Goal: Transaction & Acquisition: Purchase product/service

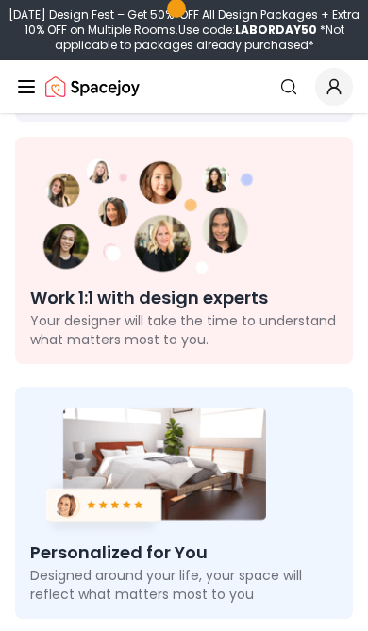
scroll to position [154, 0]
click at [328, 80] on icon "Global" at bounding box center [333, 86] width 19 height 19
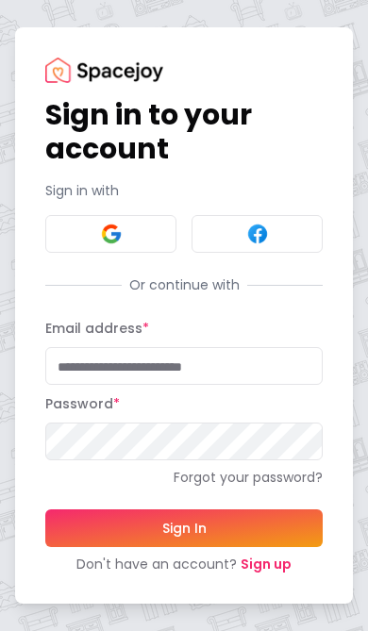
click at [263, 573] on link "Sign up" at bounding box center [266, 564] width 51 height 19
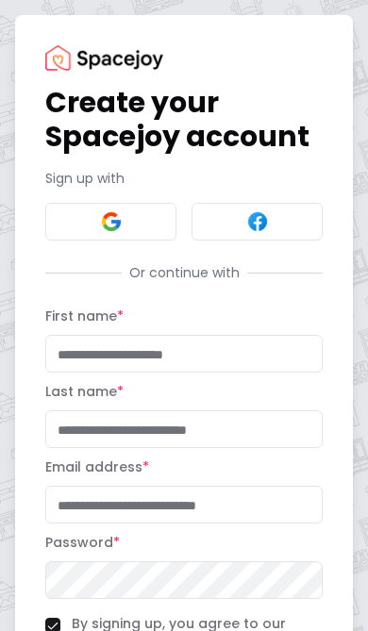
click at [182, 357] on input "First name *" at bounding box center [183, 354] width 277 height 38
type input "******"
click at [209, 440] on input "Last name *" at bounding box center [183, 429] width 277 height 38
type input "*"
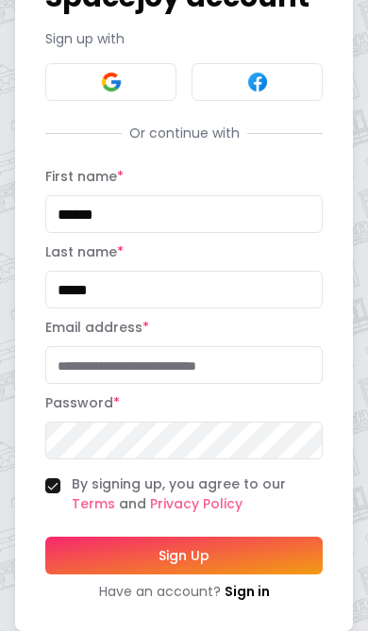
scroll to position [140, 0]
type input "*****"
click at [212, 366] on input "Email address *" at bounding box center [183, 365] width 277 height 38
click at [138, 371] on input "**********" at bounding box center [183, 365] width 277 height 38
type input "*"
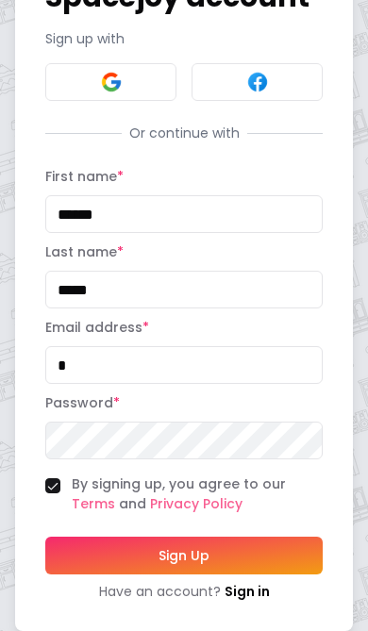
type input "*"
click at [189, 556] on button "Sign Up" at bounding box center [183, 557] width 277 height 38
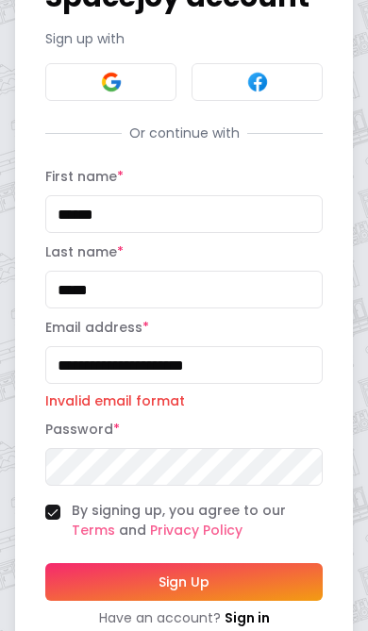
scroll to position [140, 0]
type input "*"
type input "**********"
click at [182, 596] on button "Sign Up" at bounding box center [183, 582] width 277 height 38
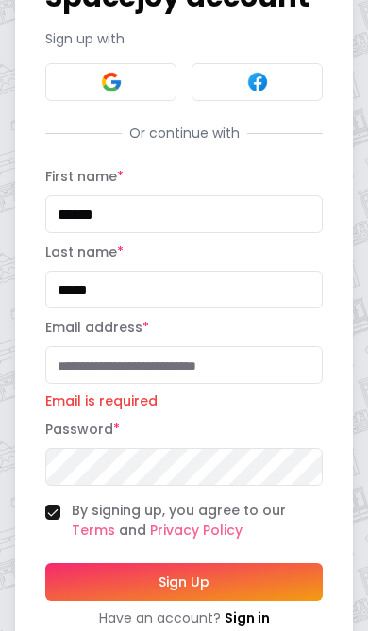
type input "**********"
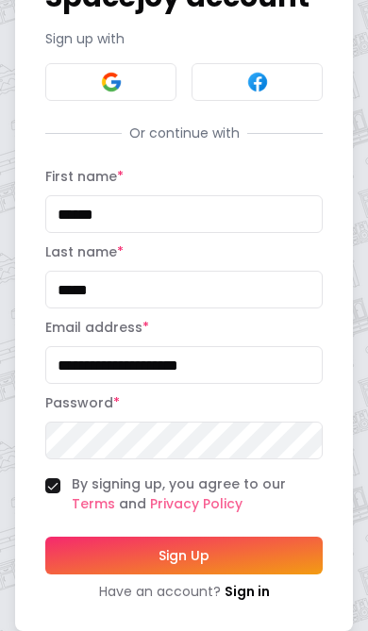
click at [190, 561] on button "Sign Up" at bounding box center [183, 556] width 277 height 38
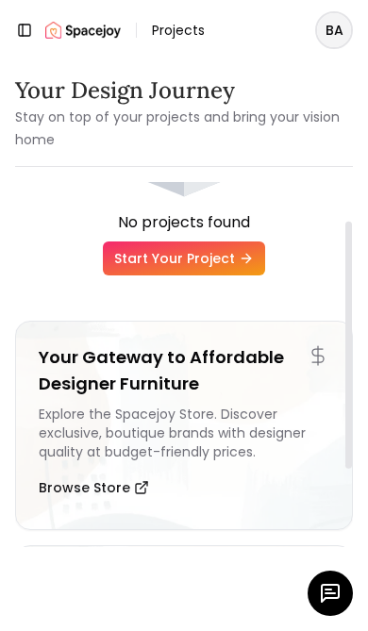
scroll to position [53, 0]
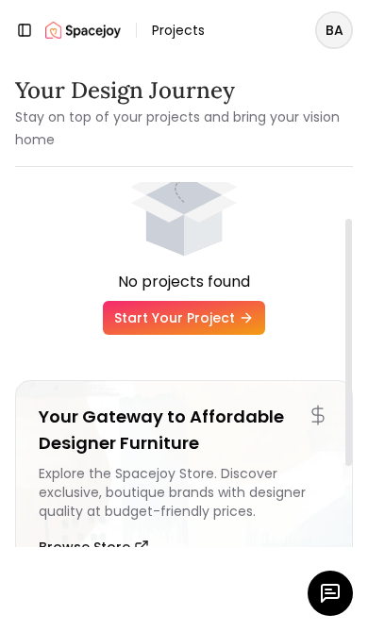
click at [180, 315] on link "Start Your Project" at bounding box center [184, 318] width 162 height 34
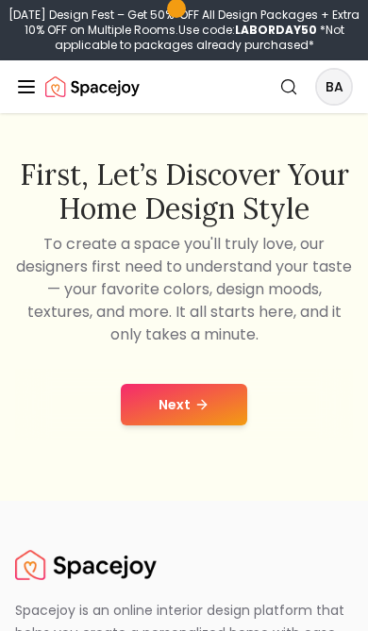
scroll to position [228, 0]
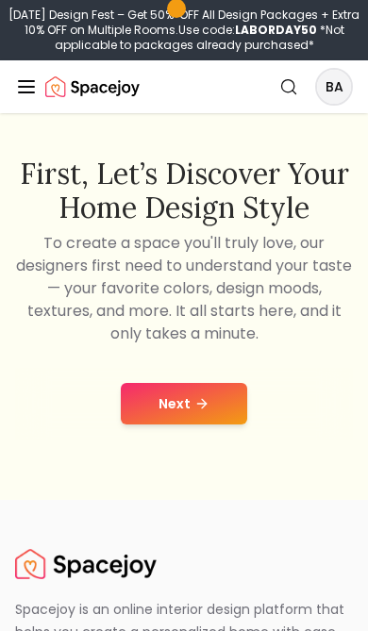
click at [192, 393] on button "Next" at bounding box center [184, 404] width 126 height 42
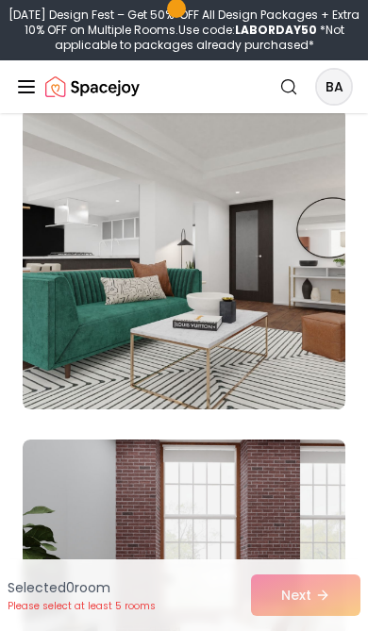
scroll to position [2256, 0]
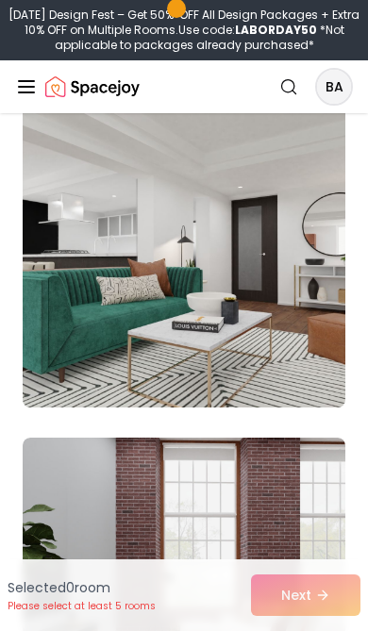
click at [265, 285] on img at bounding box center [183, 256] width 339 height 317
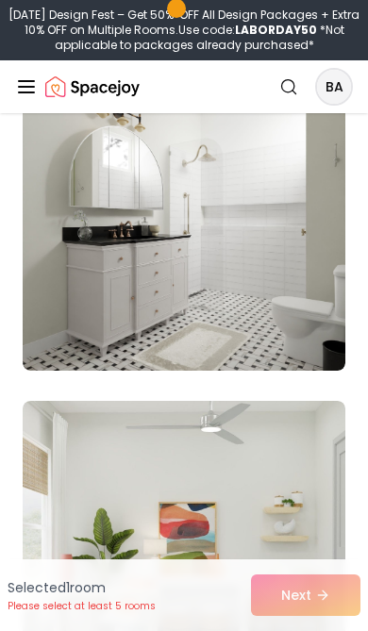
scroll to position [2963, 0]
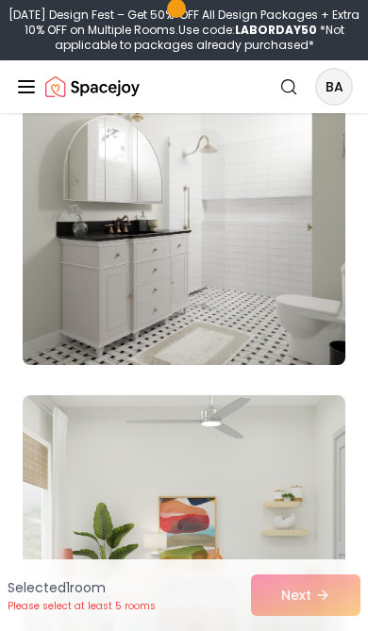
click at [290, 224] on img at bounding box center [183, 214] width 339 height 317
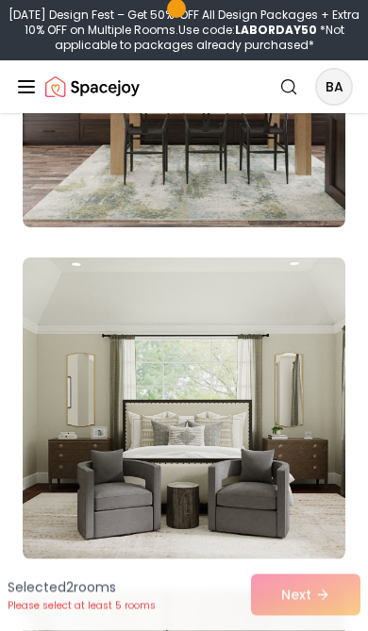
scroll to position [4097, 0]
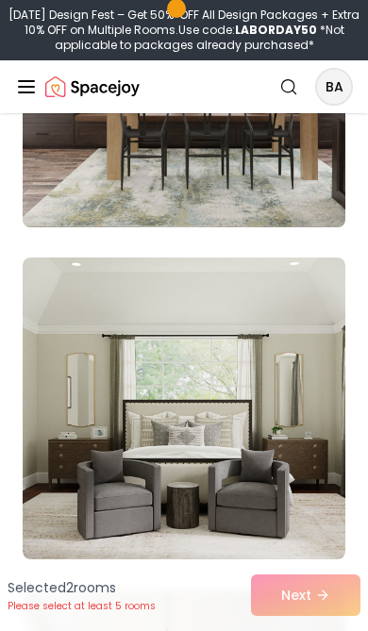
click at [305, 187] on img at bounding box center [183, 76] width 339 height 317
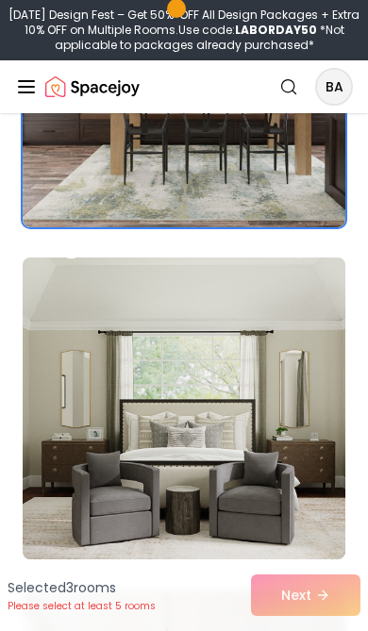
click at [266, 353] on img at bounding box center [183, 408] width 339 height 317
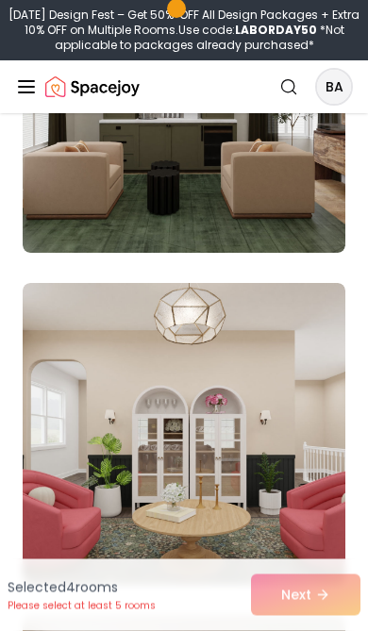
scroll to position [4742, 0]
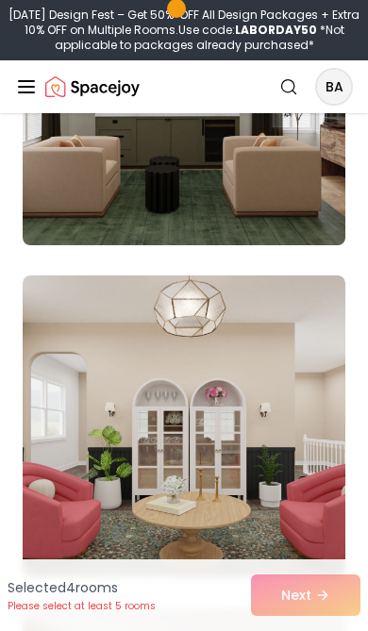
click at [278, 214] on img at bounding box center [183, 94] width 339 height 317
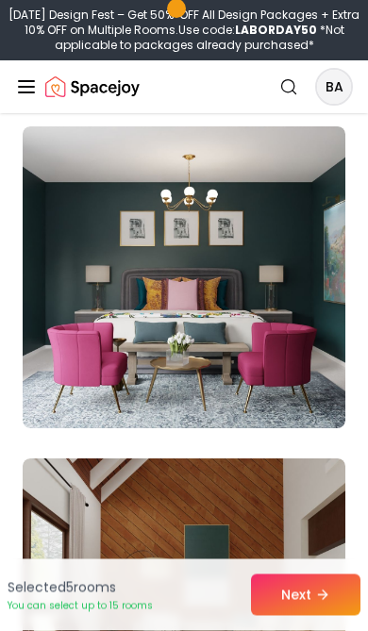
scroll to position [5962, 0]
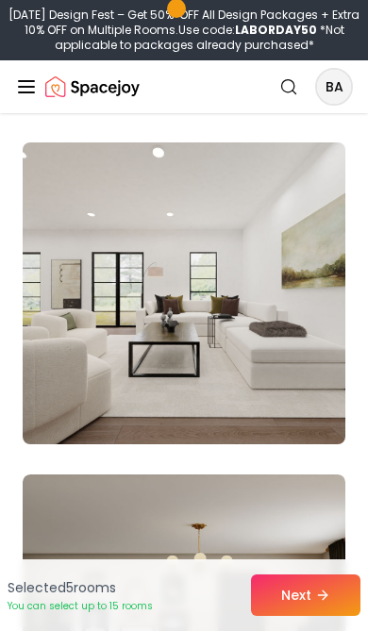
click at [270, 311] on img at bounding box center [183, 293] width 339 height 317
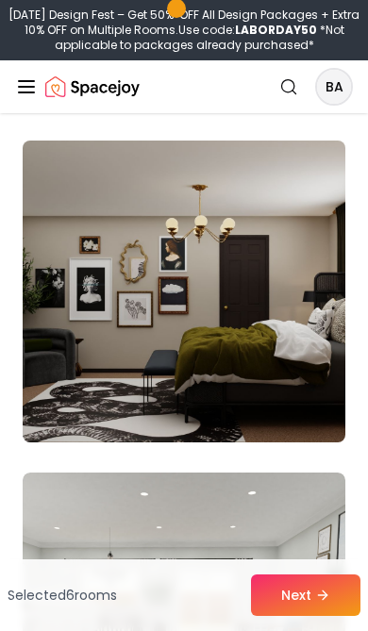
click at [275, 348] on img at bounding box center [183, 291] width 339 height 317
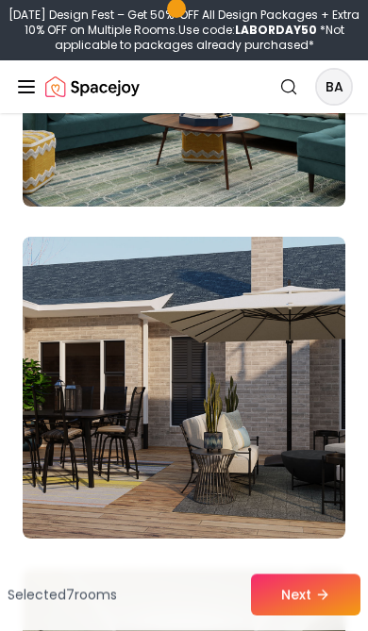
scroll to position [10864, 0]
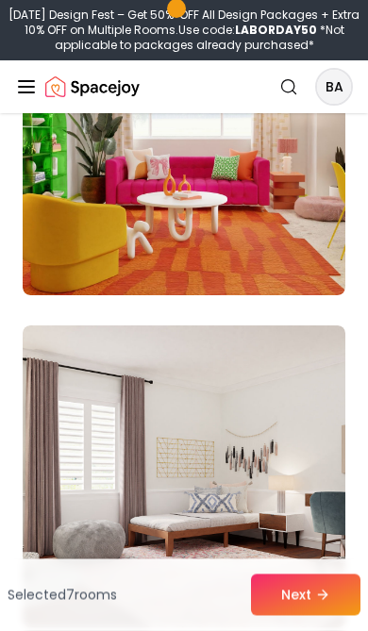
click at [308, 605] on button "Next" at bounding box center [305, 595] width 109 height 42
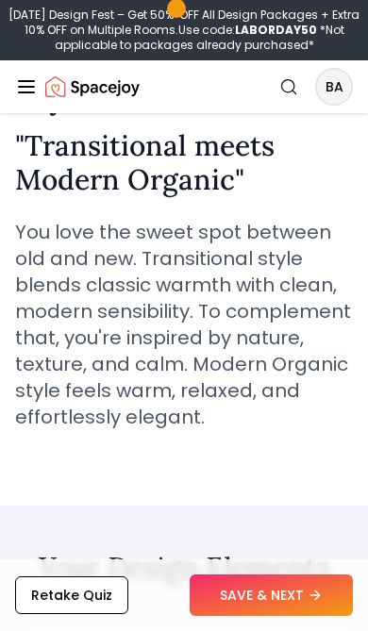
scroll to position [427, 0]
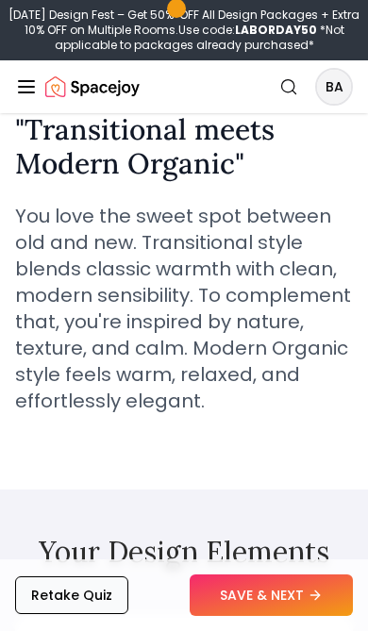
click at [91, 594] on button "Retake Quiz" at bounding box center [71, 595] width 113 height 38
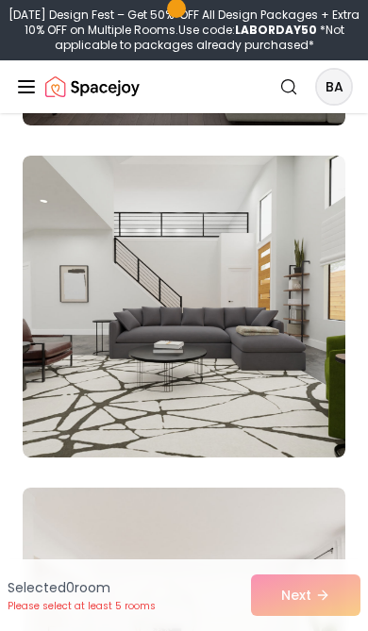
scroll to position [968, 0]
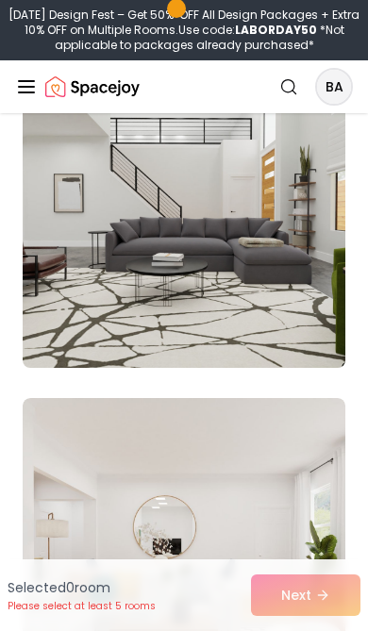
click at [265, 302] on img at bounding box center [183, 216] width 339 height 317
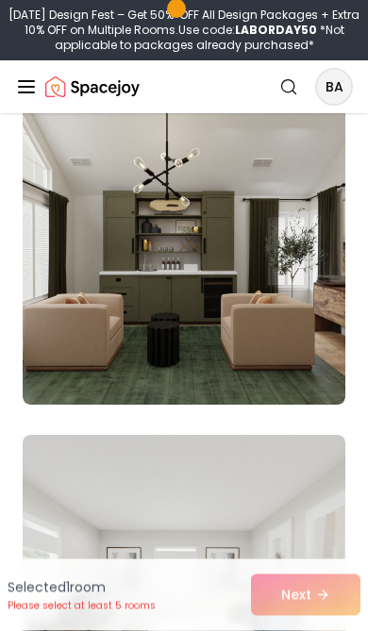
scroll to position [2610, 0]
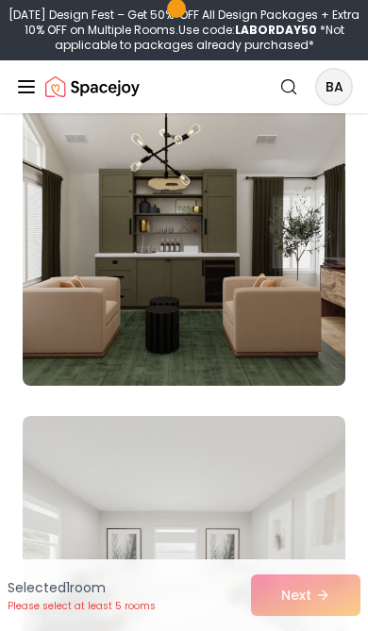
click at [194, 293] on img at bounding box center [183, 234] width 339 height 317
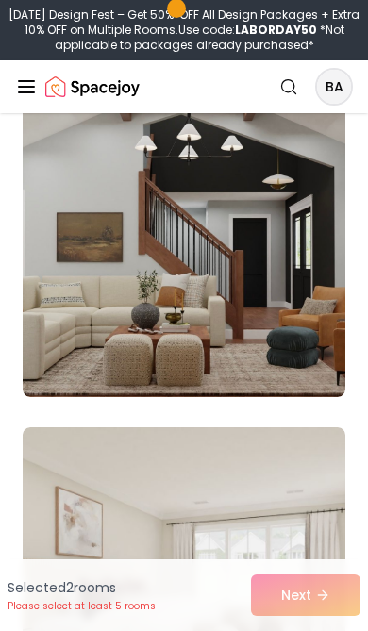
scroll to position [10908, 0]
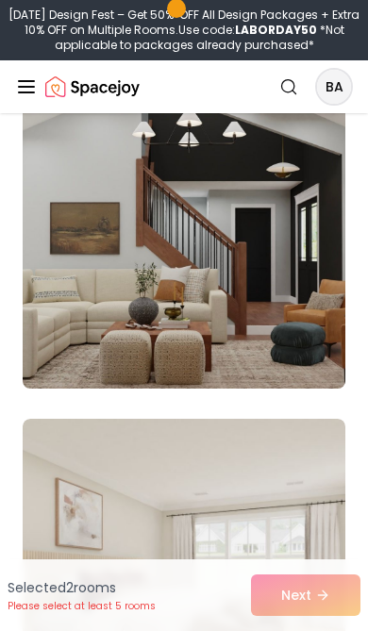
click at [288, 264] on img at bounding box center [183, 237] width 339 height 317
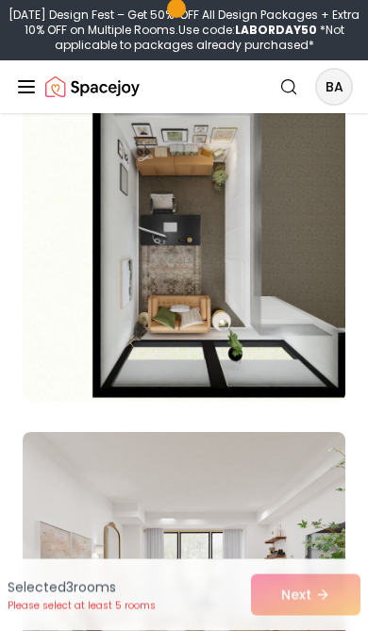
scroll to position [12887, 0]
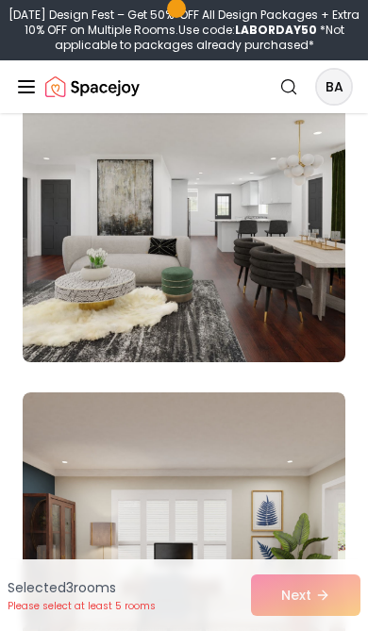
click at [283, 303] on img at bounding box center [183, 211] width 339 height 317
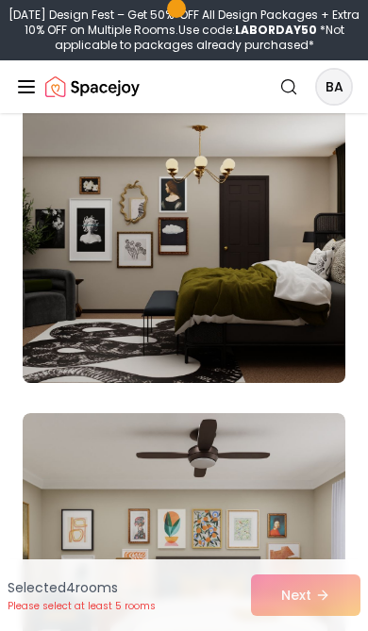
click at [288, 300] on img at bounding box center [183, 232] width 339 height 317
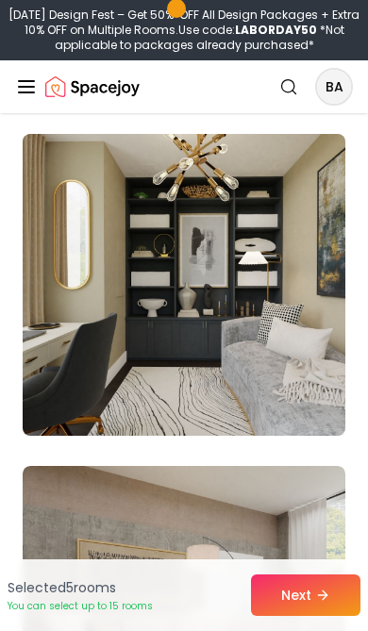
click at [279, 329] on img at bounding box center [183, 284] width 339 height 317
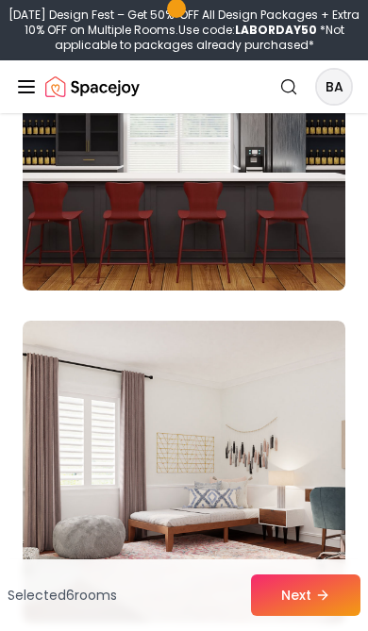
click at [312, 244] on img at bounding box center [183, 139] width 339 height 317
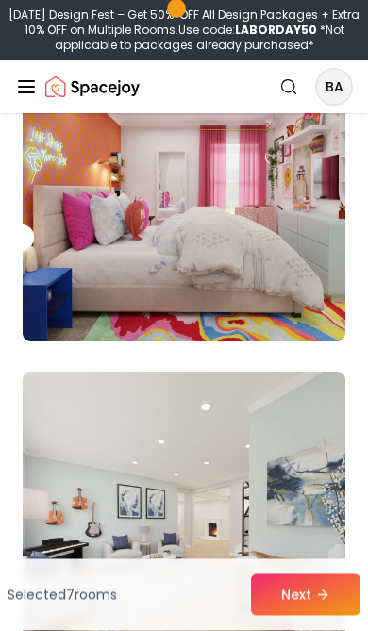
scroll to position [5972, 0]
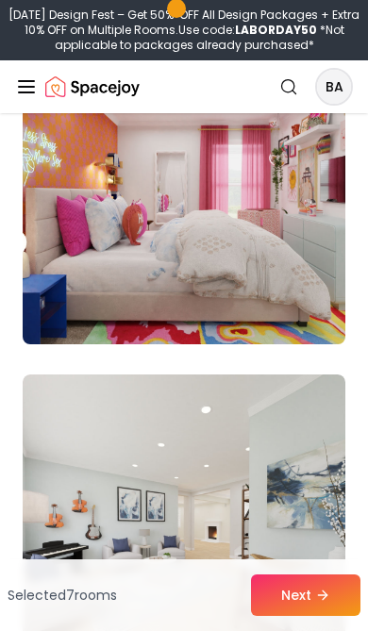
click at [286, 282] on img at bounding box center [183, 193] width 339 height 317
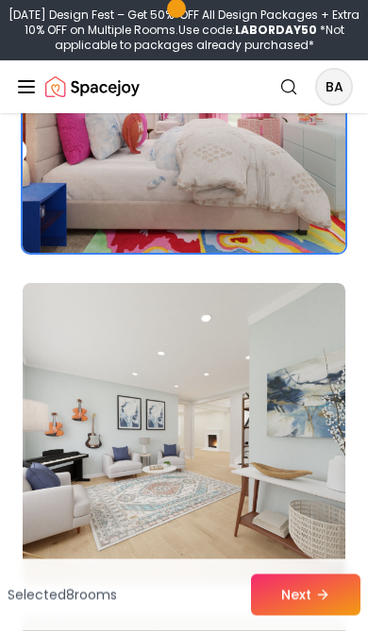
scroll to position [6059, 0]
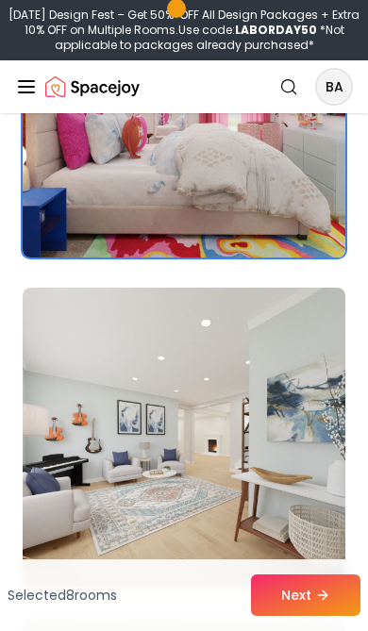
click at [302, 215] on img at bounding box center [183, 106] width 339 height 317
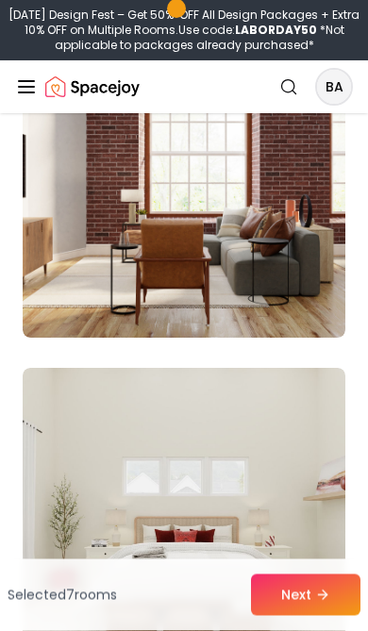
scroll to position [7977, 0]
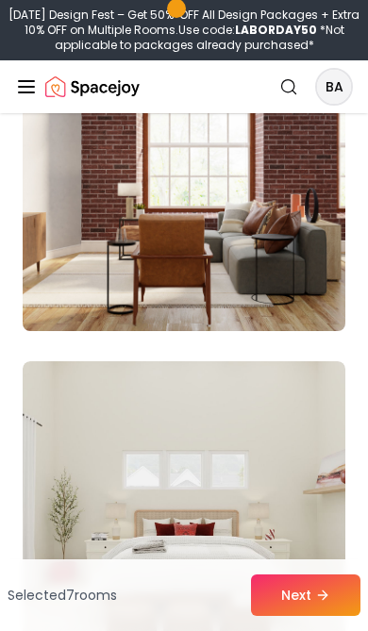
click at [295, 257] on img at bounding box center [183, 180] width 339 height 317
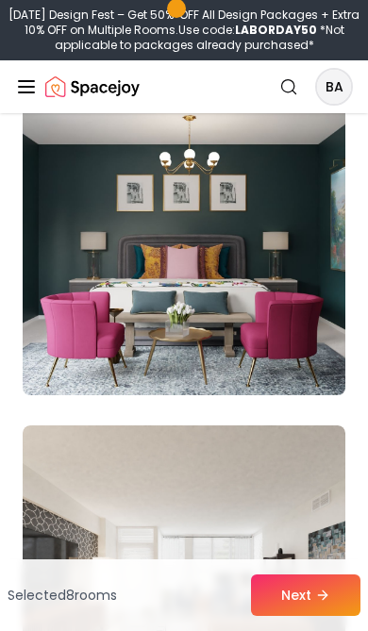
click at [288, 296] on img at bounding box center [183, 244] width 339 height 317
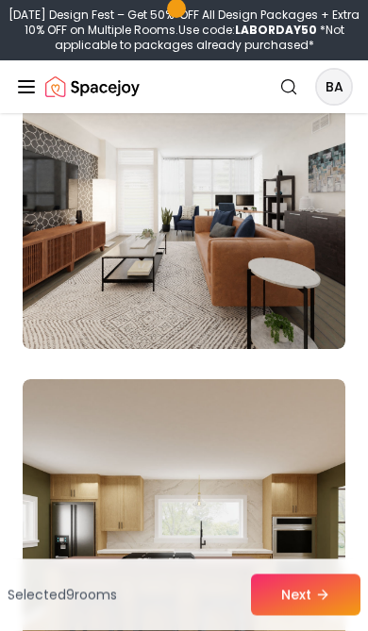
scroll to position [9336, 0]
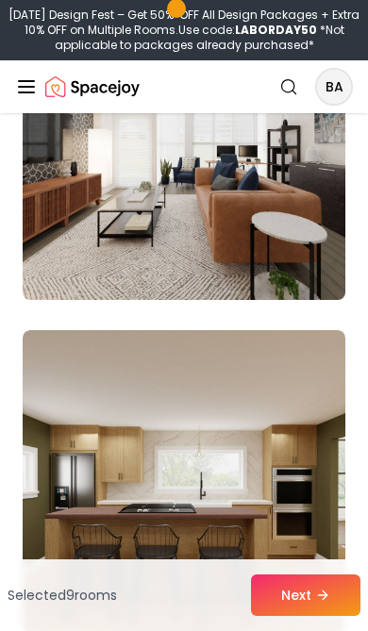
click at [295, 258] on img at bounding box center [183, 149] width 339 height 317
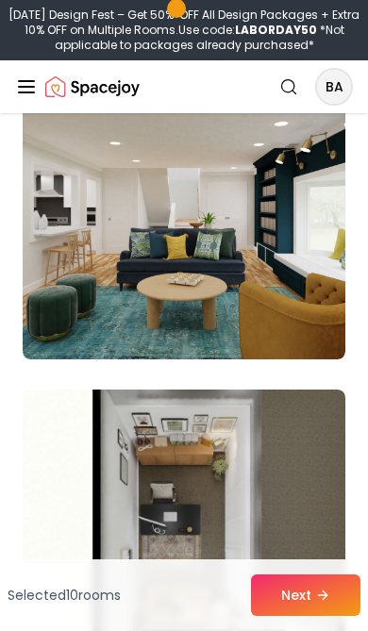
scroll to position [12588, 0]
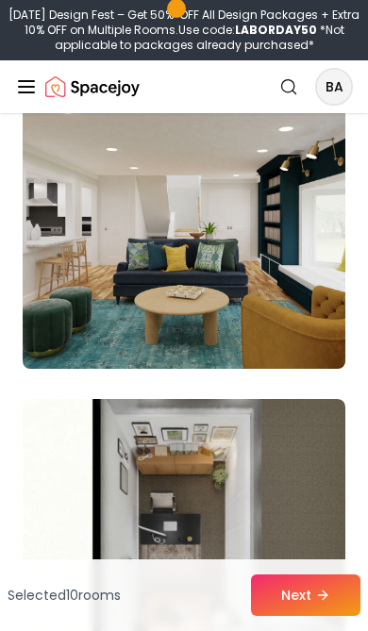
click at [306, 313] on img at bounding box center [183, 217] width 339 height 317
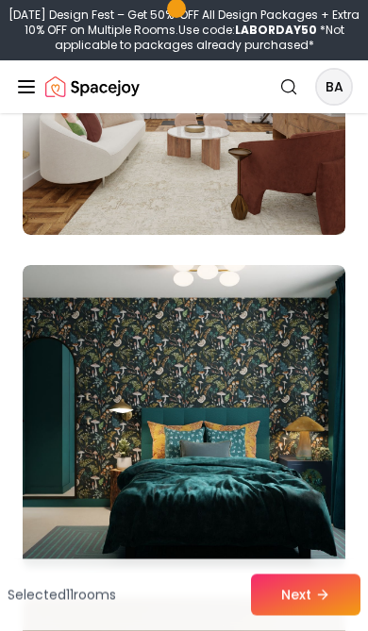
scroll to position [13389, 0]
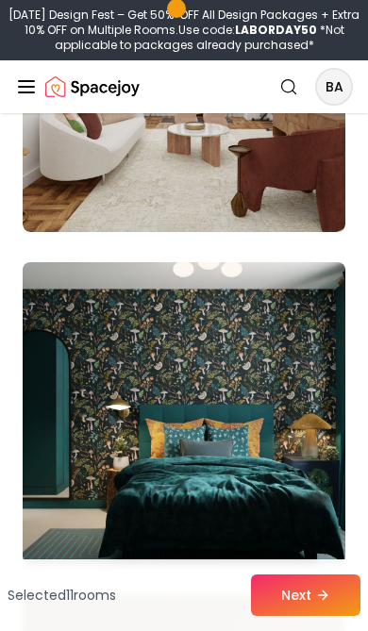
click at [284, 430] on img at bounding box center [183, 413] width 339 height 317
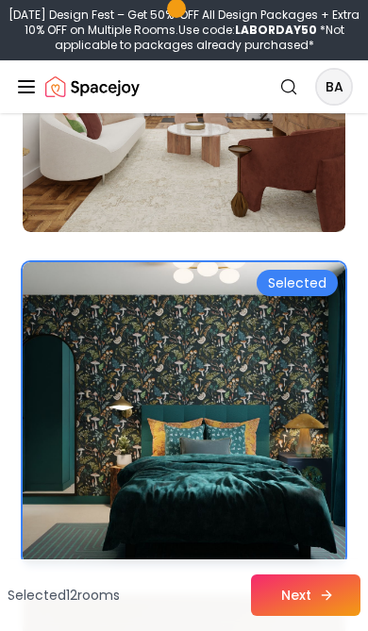
click at [319, 599] on icon at bounding box center [326, 595] width 15 height 15
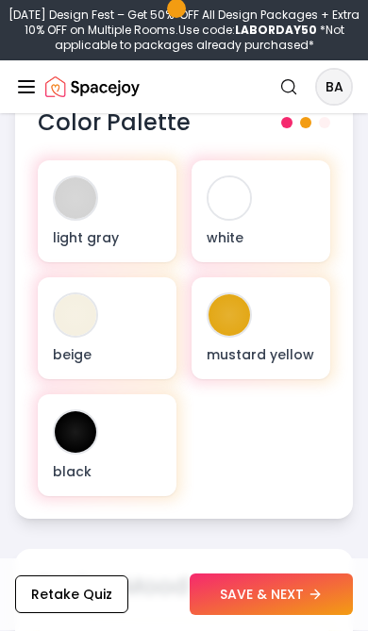
scroll to position [980, 0]
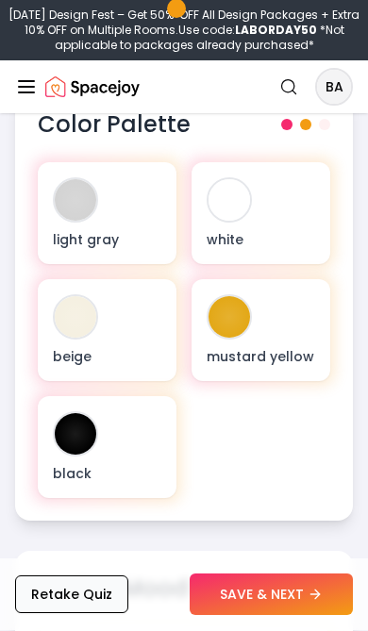
click at [55, 603] on button "Retake Quiz" at bounding box center [71, 595] width 113 height 38
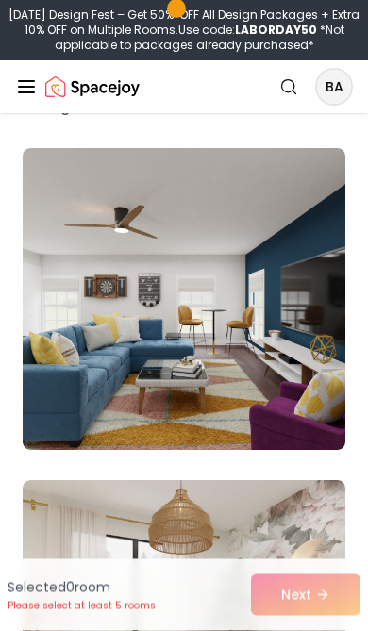
scroll to position [242, 0]
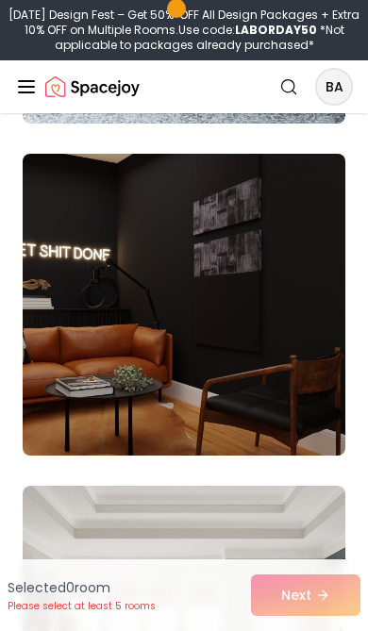
click at [319, 357] on img at bounding box center [183, 304] width 339 height 317
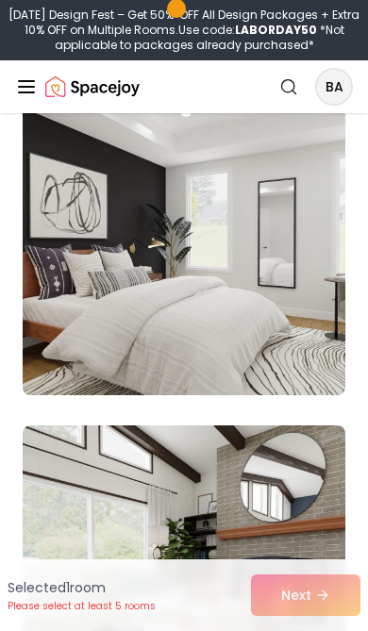
click at [309, 301] on img at bounding box center [183, 244] width 339 height 317
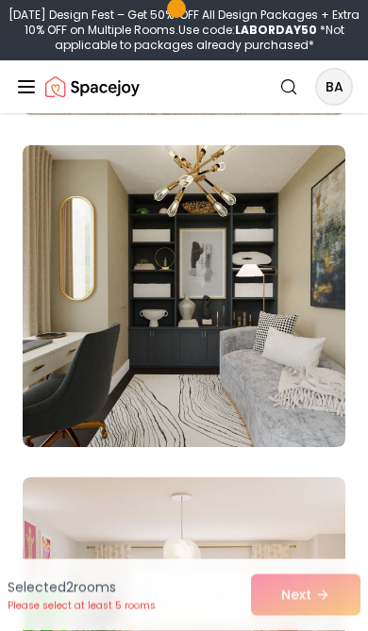
scroll to position [8858, 0]
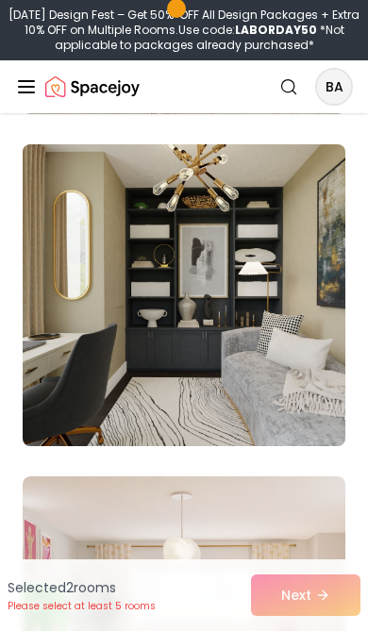
click at [250, 408] on img at bounding box center [183, 295] width 339 height 317
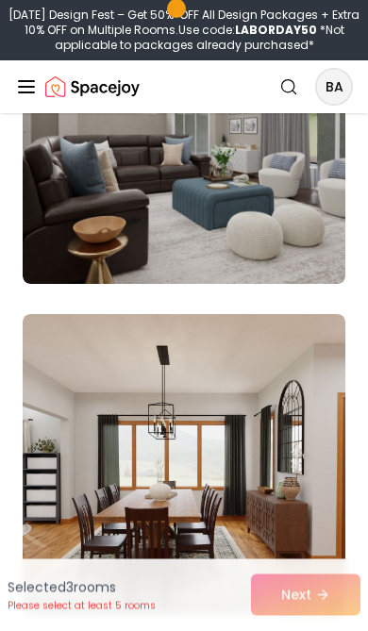
scroll to position [13974, 0]
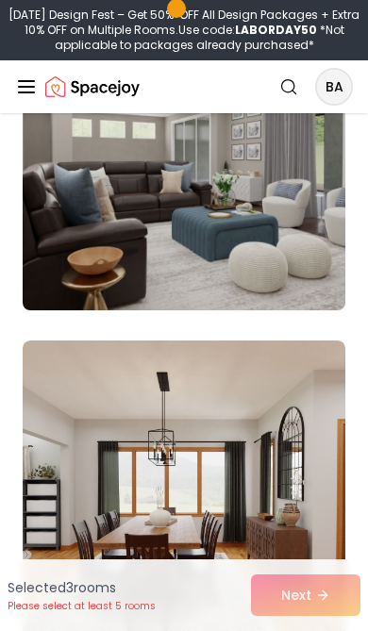
click at [267, 191] on img at bounding box center [183, 159] width 339 height 317
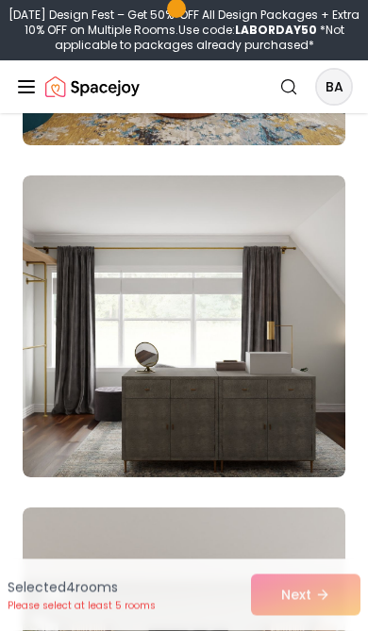
scroll to position [15806, 0]
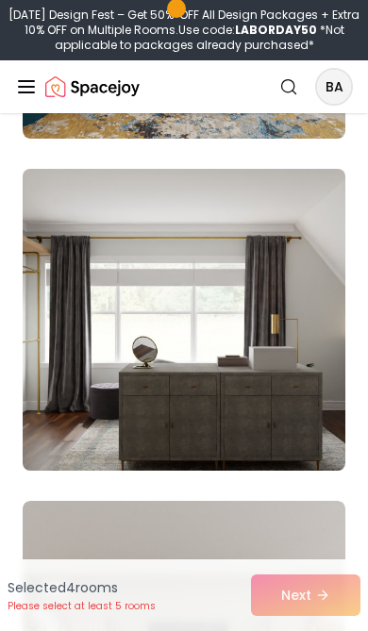
click at [293, 286] on img at bounding box center [183, 319] width 339 height 317
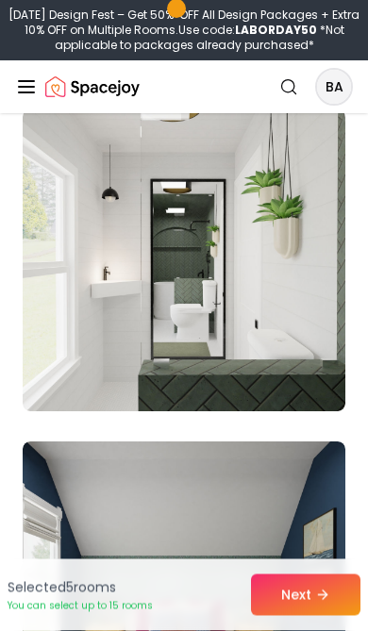
scroll to position [17851, 0]
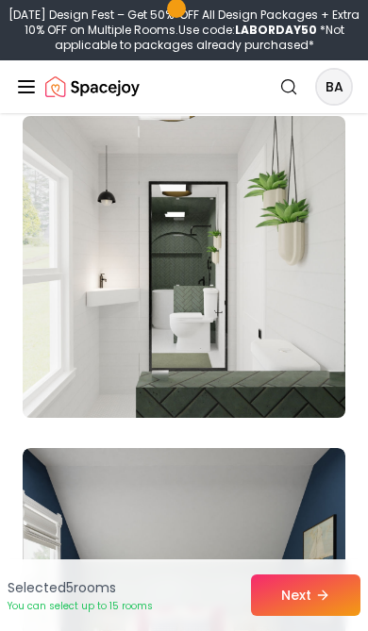
click at [301, 290] on img at bounding box center [183, 266] width 339 height 317
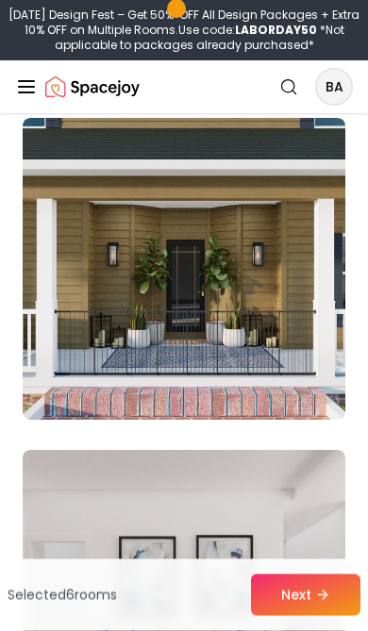
scroll to position [19841, 0]
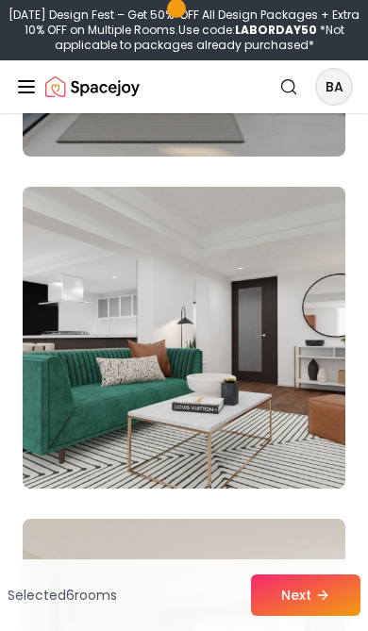
click at [305, 286] on img at bounding box center [183, 337] width 339 height 317
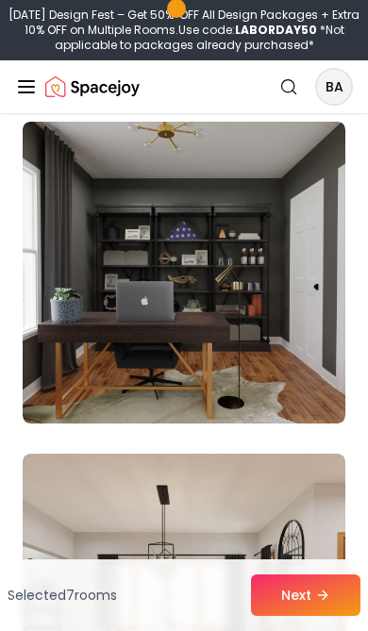
scroll to position [27203, 0]
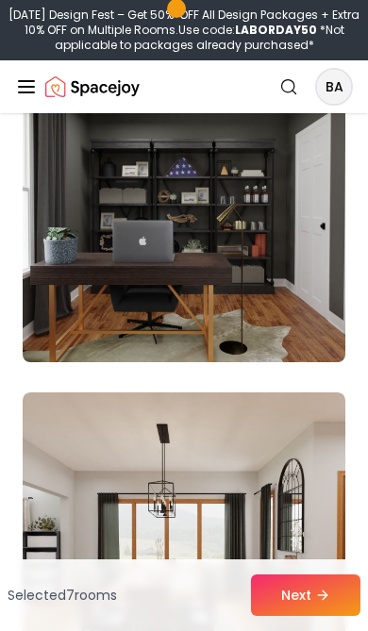
click at [308, 286] on img at bounding box center [183, 211] width 339 height 317
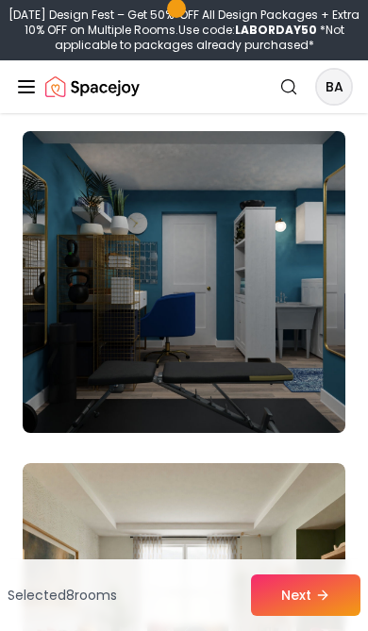
click at [306, 297] on img at bounding box center [183, 282] width 339 height 317
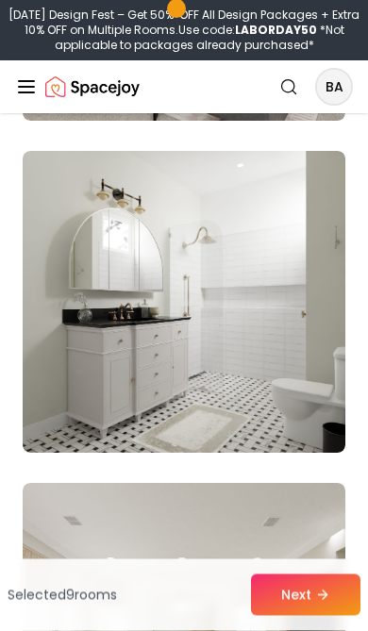
scroll to position [30800, 0]
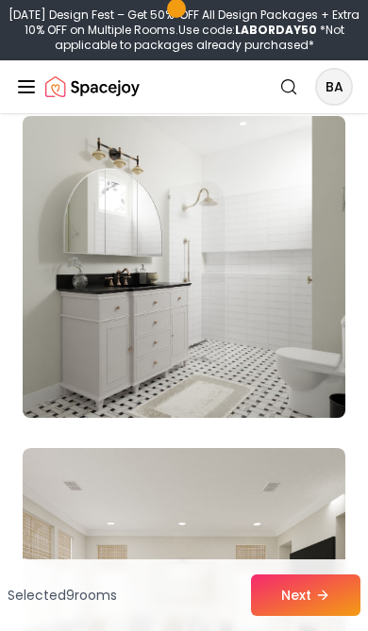
click at [309, 297] on img at bounding box center [183, 266] width 339 height 317
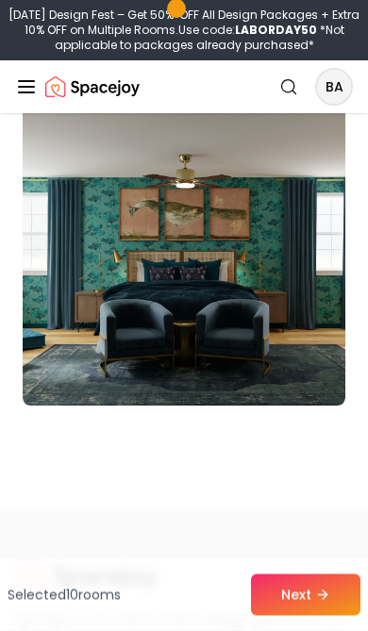
scroll to position [33187, 0]
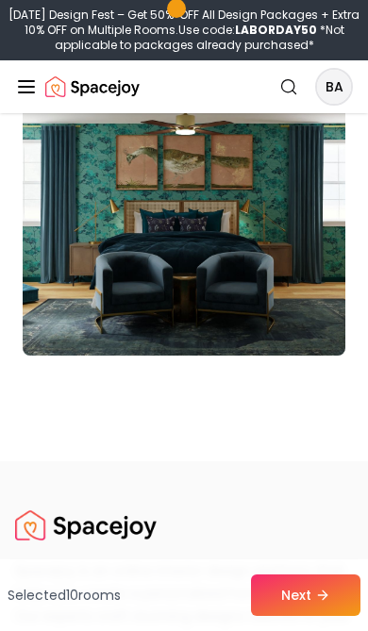
click at [297, 286] on img at bounding box center [183, 204] width 339 height 317
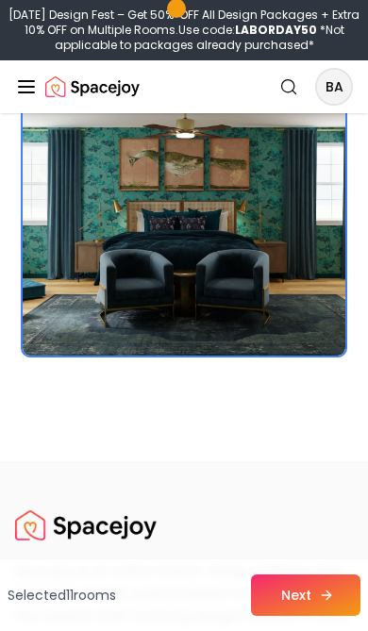
click at [303, 596] on button "Next" at bounding box center [305, 595] width 109 height 42
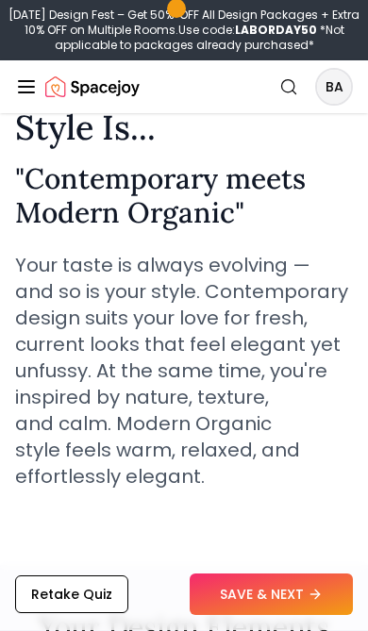
scroll to position [378, 0]
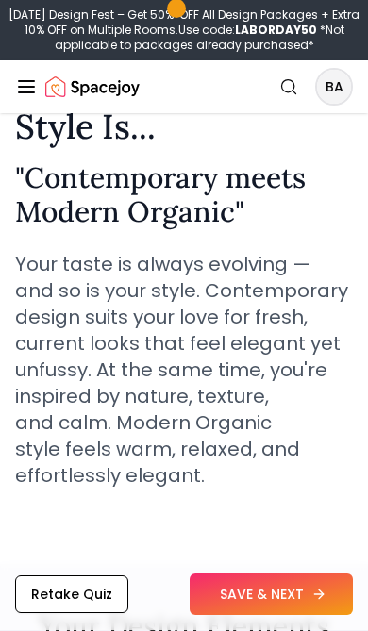
click at [268, 597] on button "SAVE & NEXT" at bounding box center [271, 595] width 163 height 42
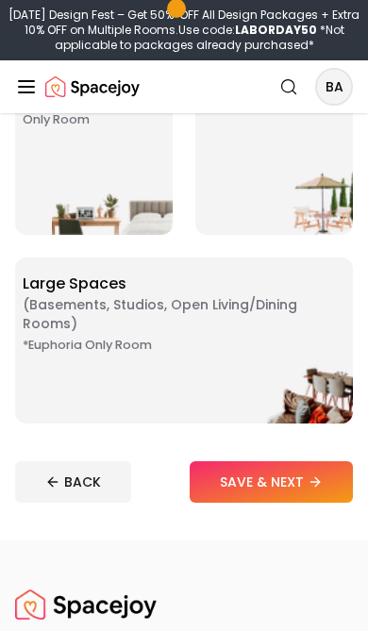
scroll to position [797, 0]
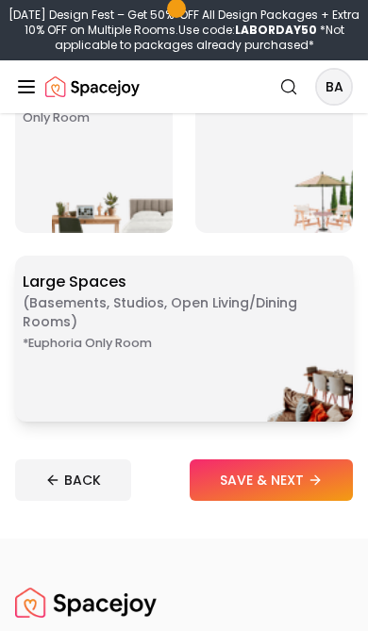
click at [241, 353] on img at bounding box center [292, 383] width 121 height 75
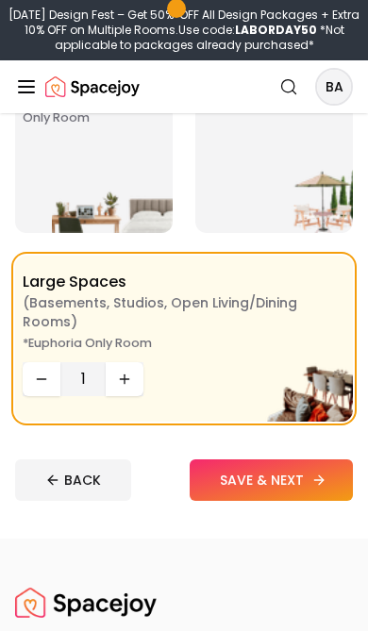
click at [305, 478] on button "SAVE & NEXT" at bounding box center [271, 480] width 163 height 42
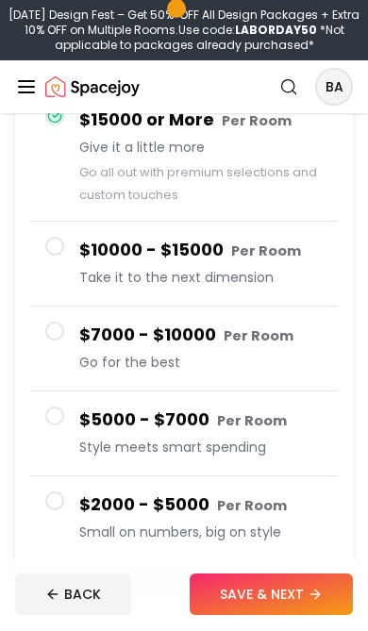
scroll to position [244, 0]
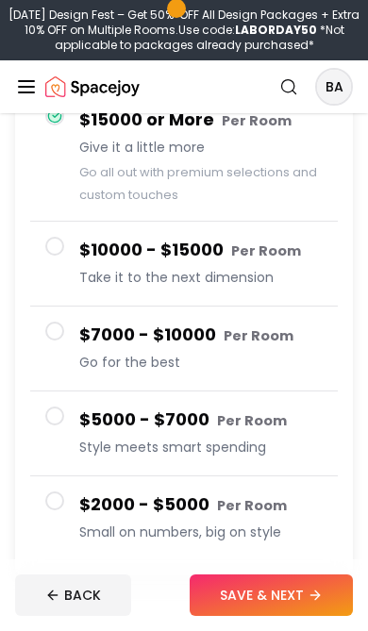
click at [264, 439] on span "Style meets smart spending" at bounding box center [200, 447] width 243 height 19
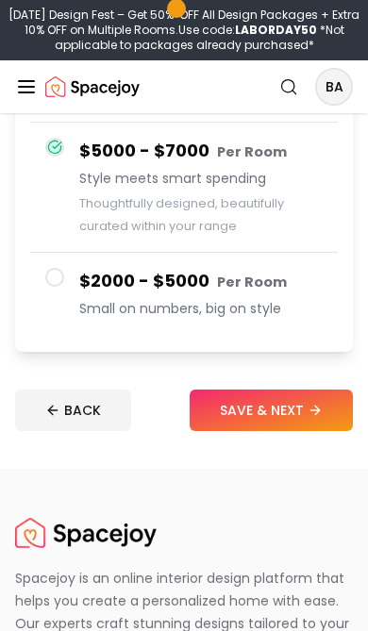
scroll to position [468, 0]
click at [272, 407] on button "SAVE & NEXT" at bounding box center [271, 411] width 163 height 42
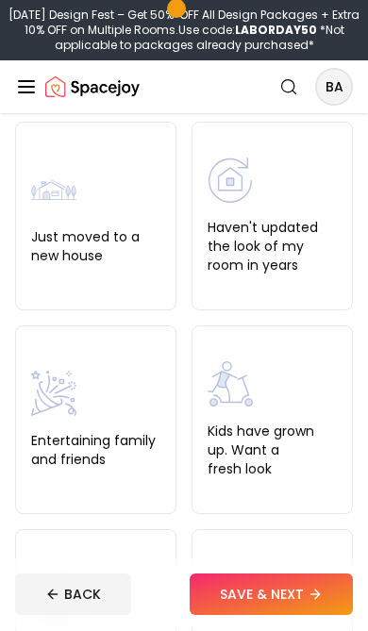
scroll to position [125, 0]
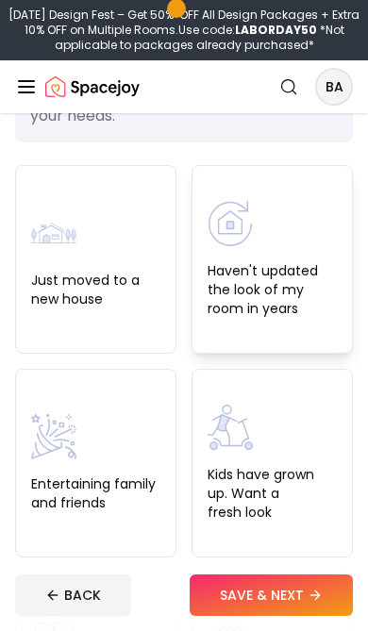
click at [291, 274] on label "Haven't updated the look of my room in years" at bounding box center [272, 289] width 129 height 57
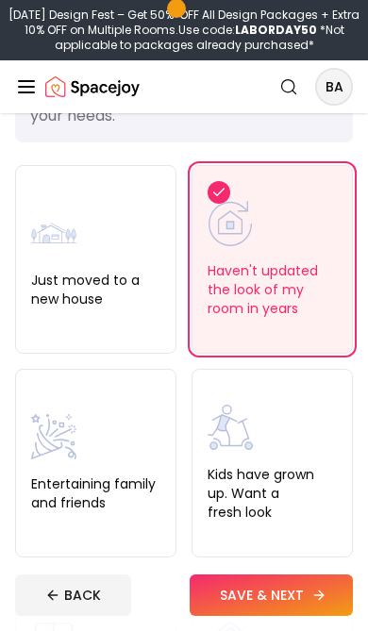
click at [277, 616] on button "SAVE & NEXT" at bounding box center [271, 595] width 163 height 42
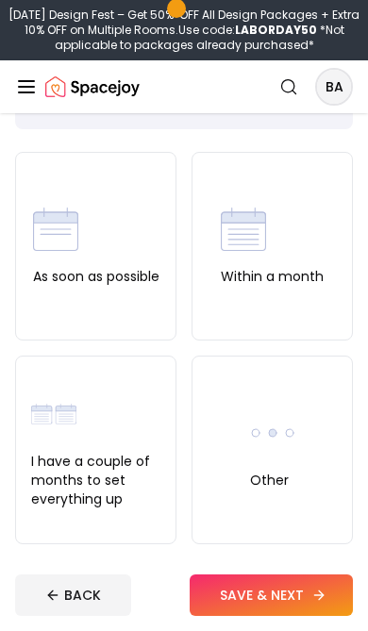
scroll to position [183, 0]
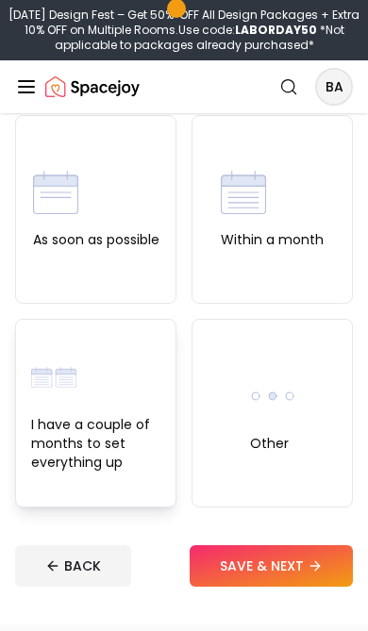
click at [101, 455] on label "I have a couple of months to set everything up" at bounding box center [95, 443] width 129 height 57
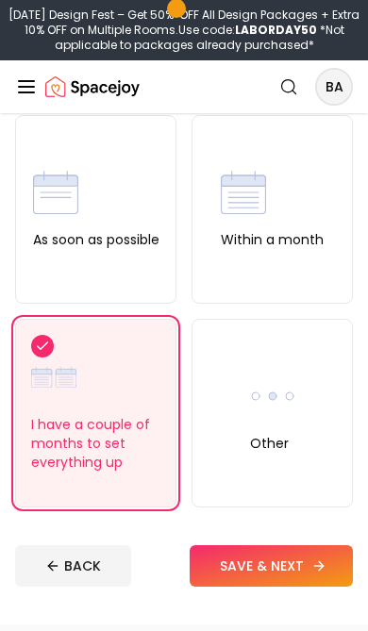
click at [281, 563] on button "SAVE & NEXT" at bounding box center [271, 566] width 163 height 42
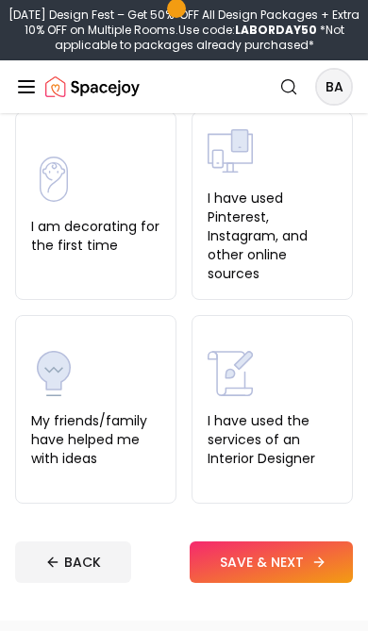
scroll to position [161, 0]
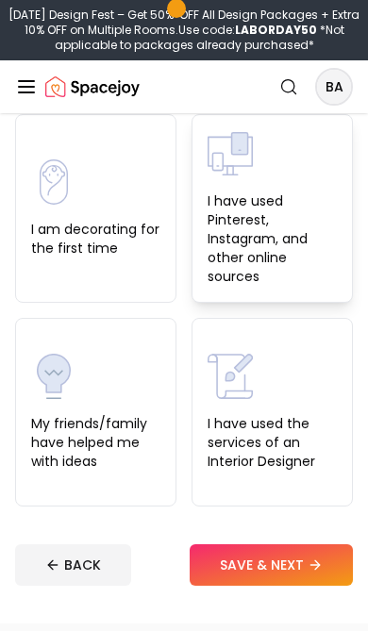
click at [258, 214] on label "I have used Pinterest, Instagram, and other online sources" at bounding box center [272, 238] width 129 height 94
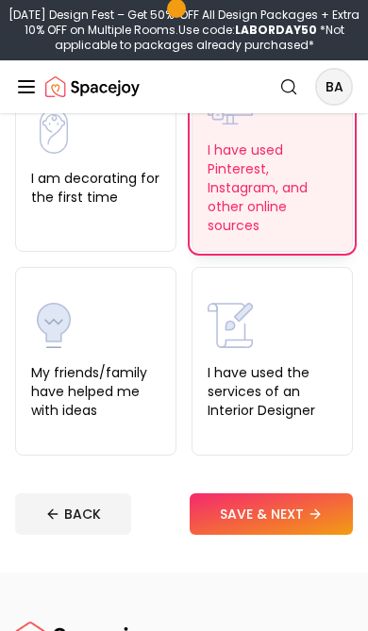
scroll to position [216, 0]
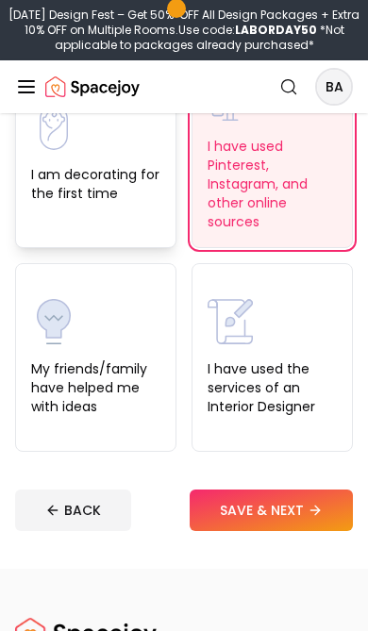
click at [124, 184] on label "I am decorating for the first time" at bounding box center [95, 184] width 129 height 38
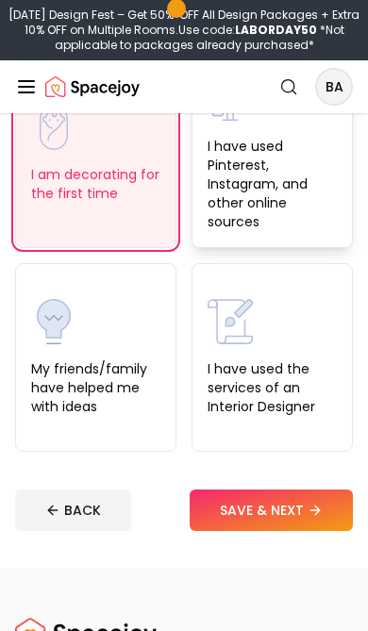
click at [283, 196] on label "I have used Pinterest, Instagram, and other online sources" at bounding box center [272, 184] width 129 height 94
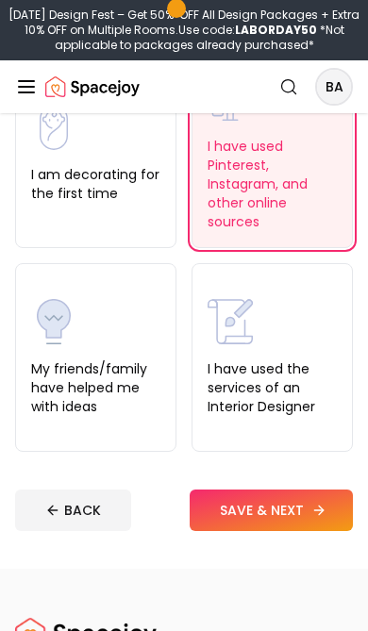
click at [283, 517] on button "SAVE & NEXT" at bounding box center [271, 511] width 163 height 42
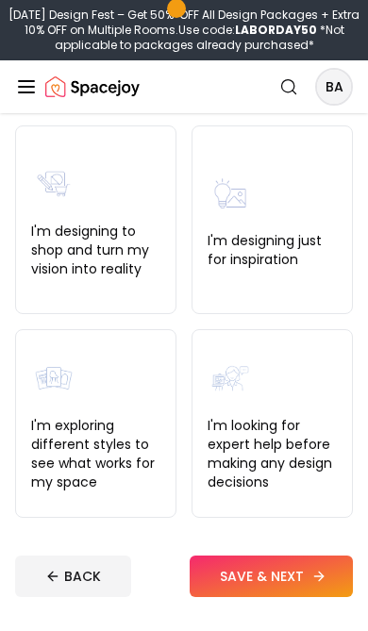
scroll to position [231, 0]
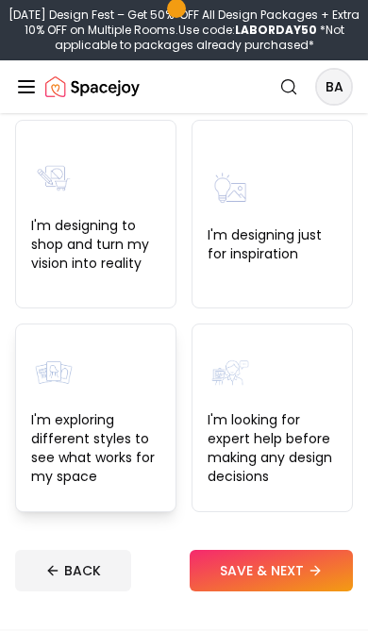
click at [125, 444] on label "I'm exploring different styles to see what works for my space" at bounding box center [95, 447] width 129 height 75
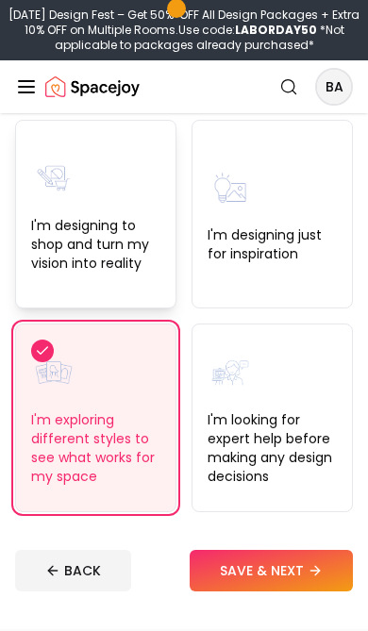
click at [140, 226] on label "I'm designing to shop and turn my vision into reality" at bounding box center [95, 244] width 129 height 57
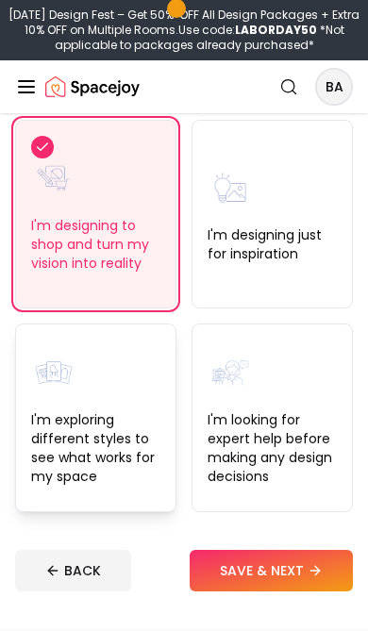
click at [131, 430] on label "I'm exploring different styles to see what works for my space" at bounding box center [95, 447] width 129 height 75
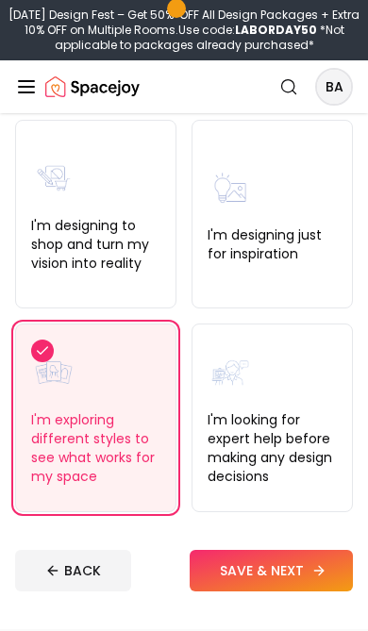
click at [265, 568] on button "SAVE & NEXT" at bounding box center [271, 571] width 163 height 42
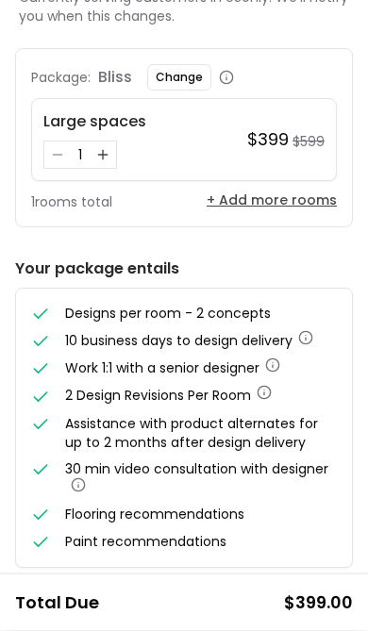
click at [314, 208] on button "+ Add more rooms" at bounding box center [272, 200] width 130 height 19
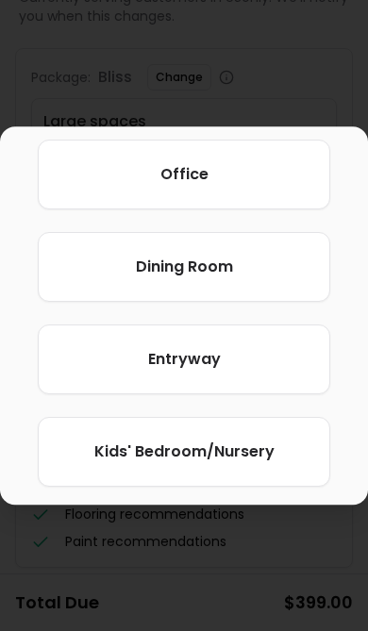
scroll to position [386, 0]
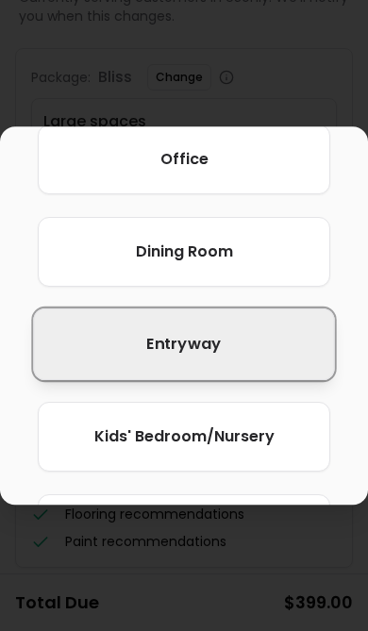
click at [275, 361] on button "entryway" at bounding box center [183, 344] width 301 height 72
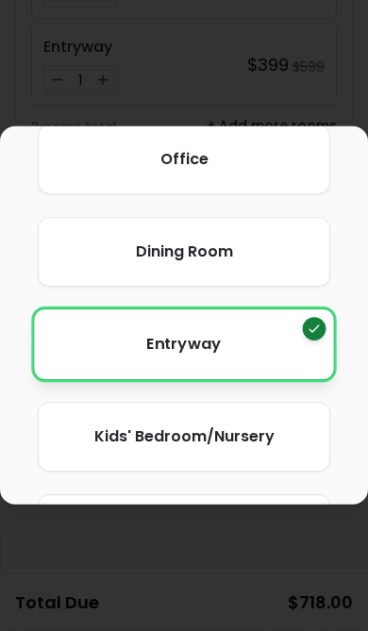
scroll to position [304, 0]
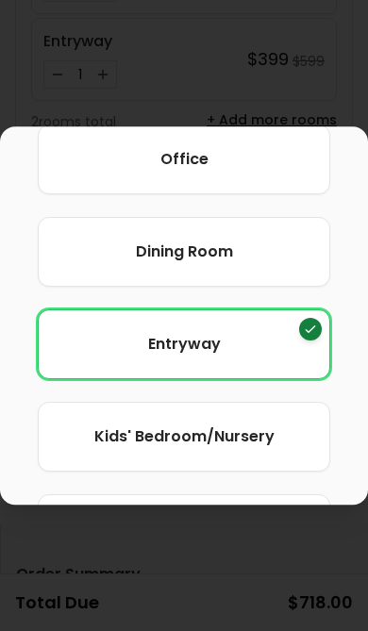
click at [223, 574] on div at bounding box center [184, 315] width 368 height 631
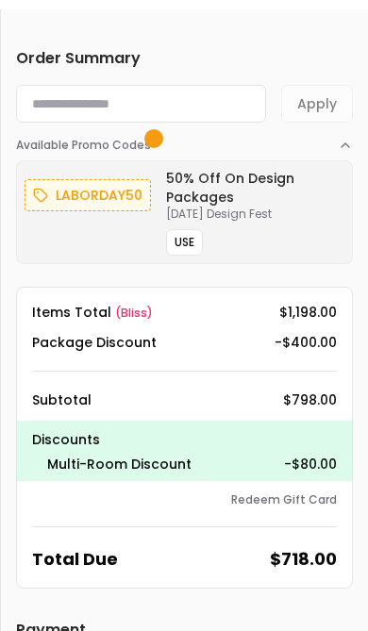
scroll to position [820, 0]
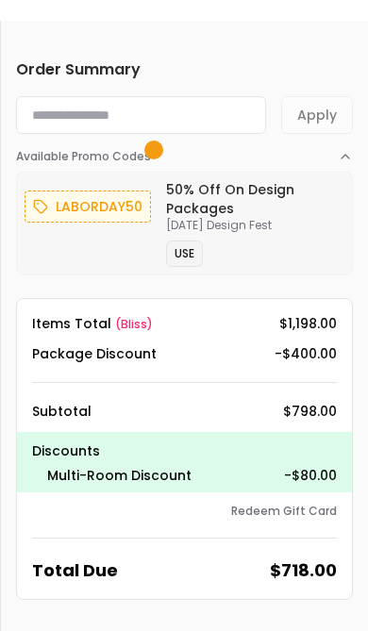
click at [199, 265] on button "USE" at bounding box center [184, 254] width 37 height 26
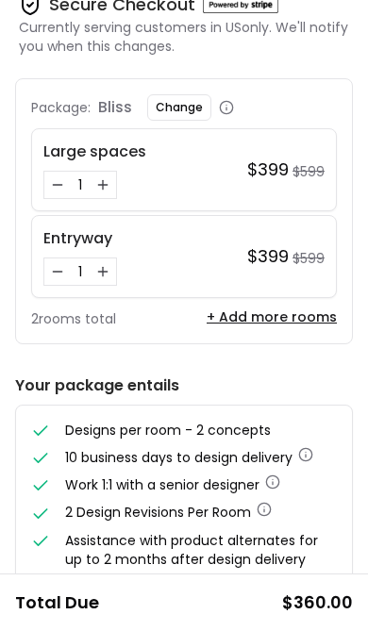
scroll to position [106, 0]
click at [63, 274] on icon "Decrease quantity for Entryway" at bounding box center [57, 272] width 15 height 15
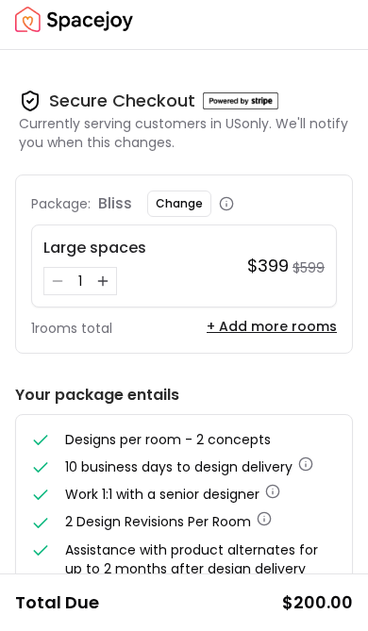
scroll to position [0, 0]
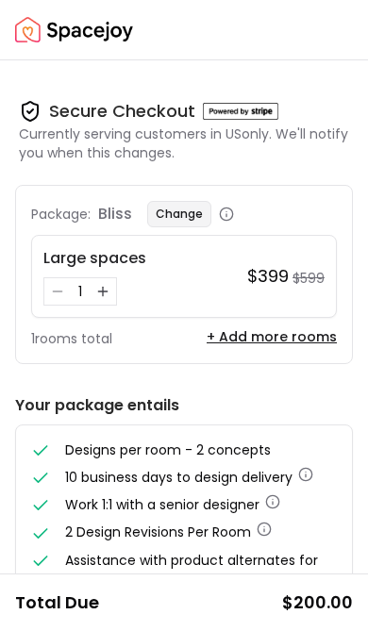
click at [188, 214] on button "Change" at bounding box center [179, 214] width 64 height 26
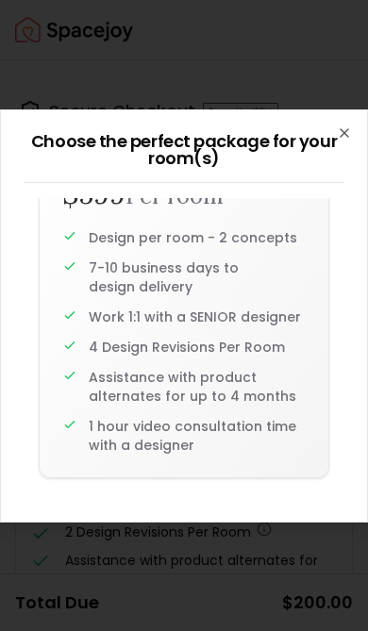
scroll to position [910, 0]
click at [341, 139] on icon "button" at bounding box center [344, 132] width 15 height 15
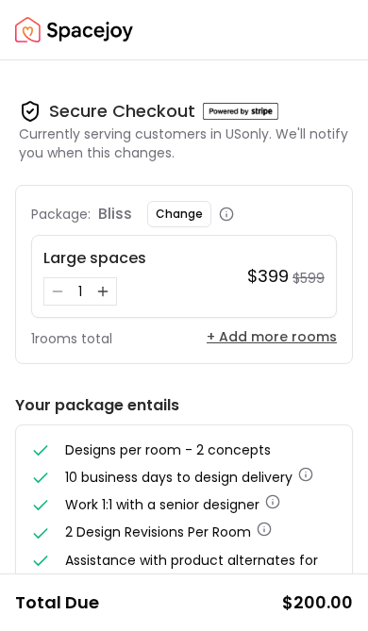
click at [272, 342] on button "+ Add more rooms" at bounding box center [272, 336] width 130 height 19
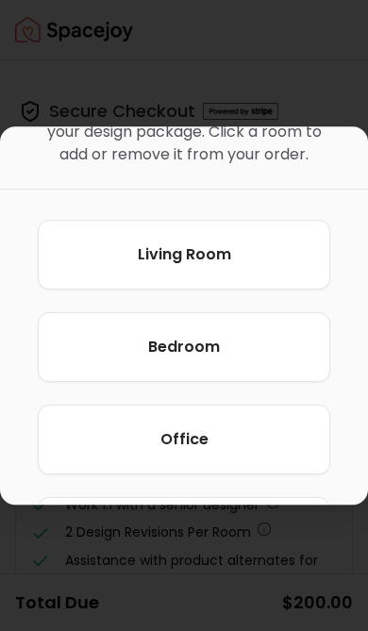
scroll to position [110, 0]
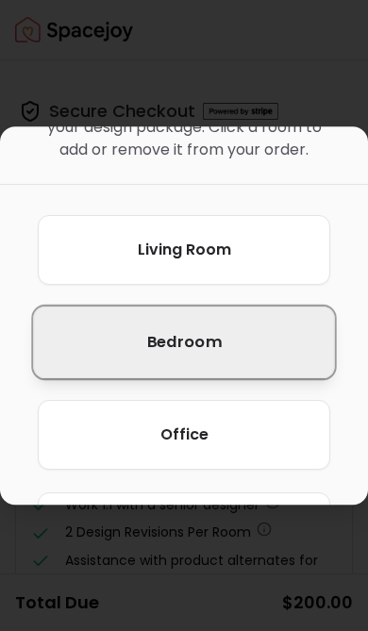
click at [213, 353] on span "Bedroom" at bounding box center [184, 342] width 74 height 24
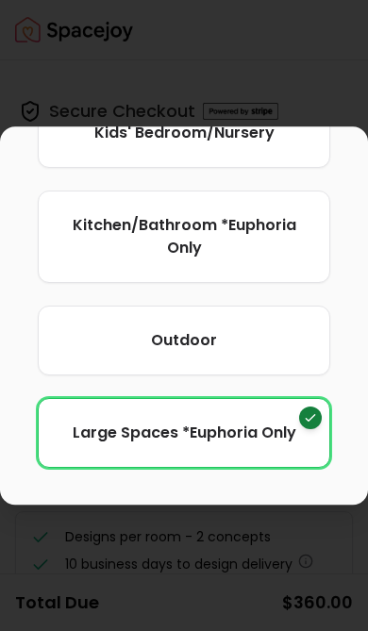
scroll to position [688, 0]
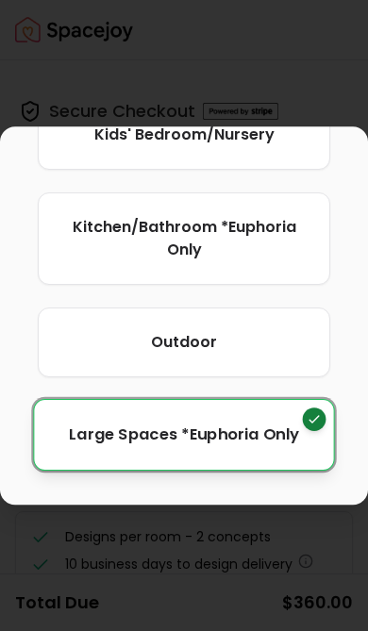
click at [292, 427] on span "Large Spaces *Euphoria Only" at bounding box center [184, 435] width 230 height 24
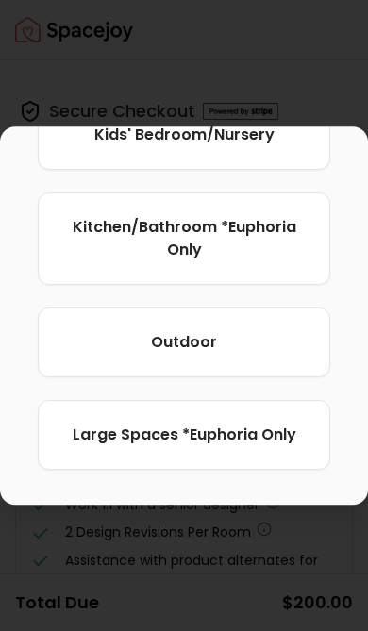
click at [290, 64] on div at bounding box center [184, 315] width 368 height 631
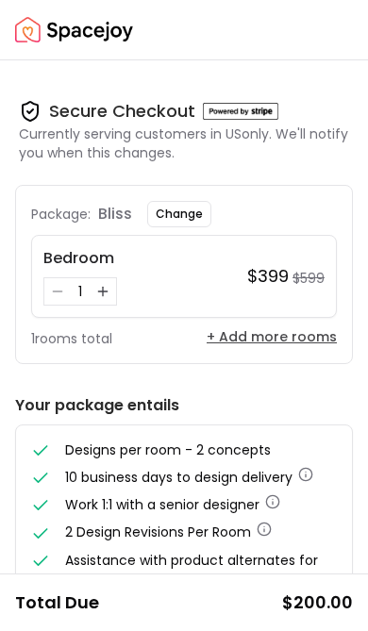
click at [276, 338] on button "+ Add more rooms" at bounding box center [272, 336] width 130 height 19
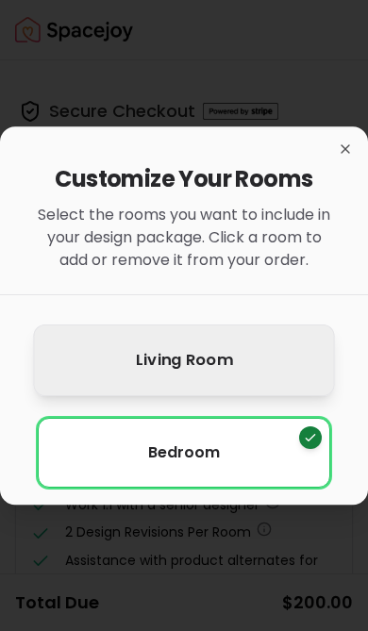
click at [251, 360] on button "Living Room" at bounding box center [183, 360] width 301 height 72
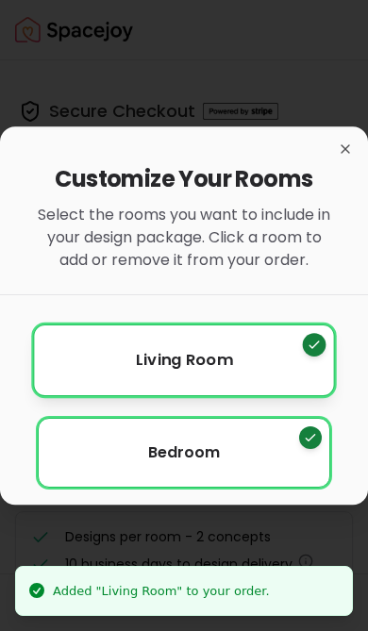
click at [319, 344] on icon "Remove Living Room" at bounding box center [314, 344] width 15 height 15
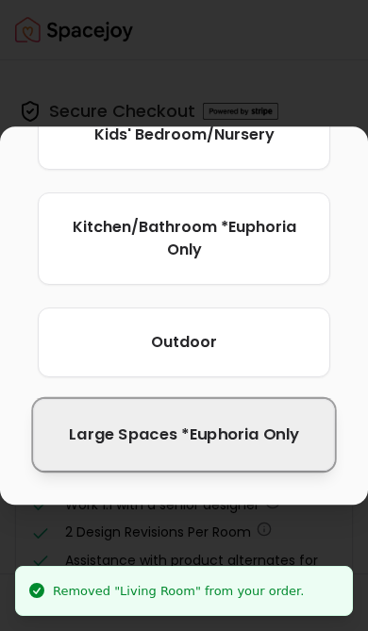
click at [203, 441] on span "Large Spaces *Euphoria Only" at bounding box center [184, 435] width 230 height 24
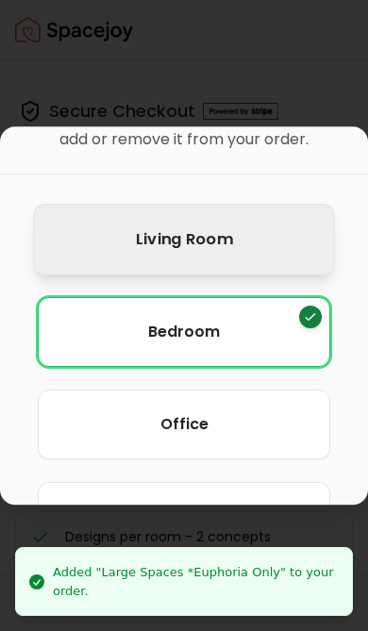
scroll to position [110, 0]
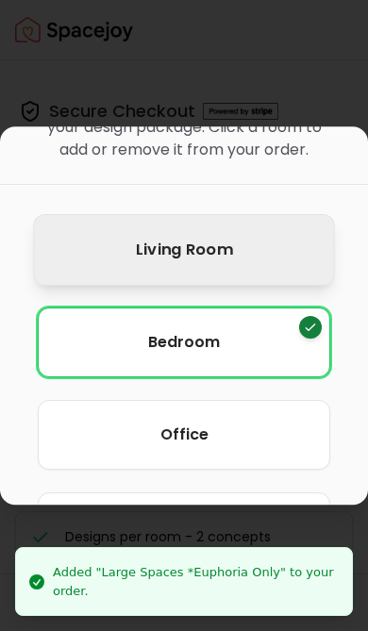
click at [291, 76] on div at bounding box center [184, 315] width 368 height 631
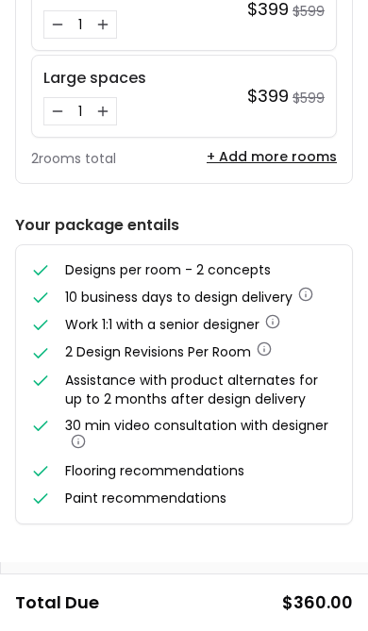
scroll to position [0, 0]
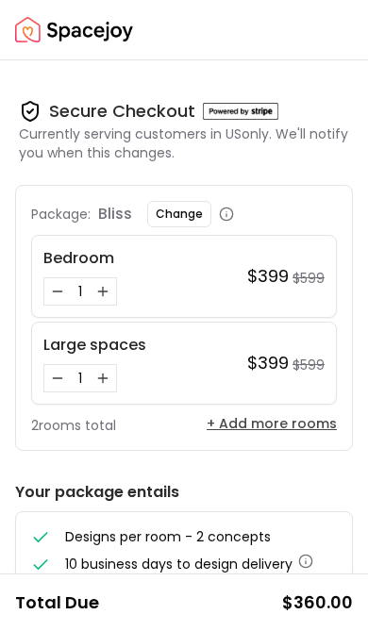
click at [279, 424] on button "+ Add more rooms" at bounding box center [272, 423] width 130 height 19
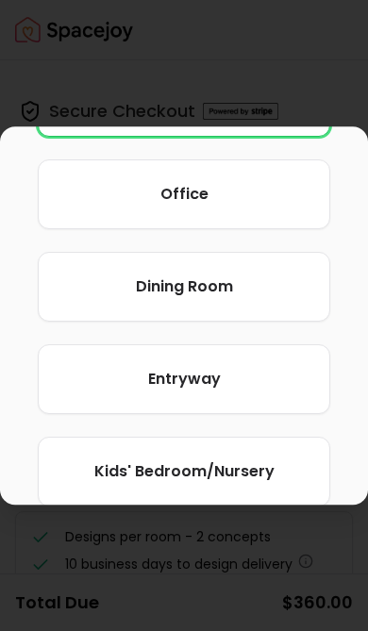
scroll to position [352, 0]
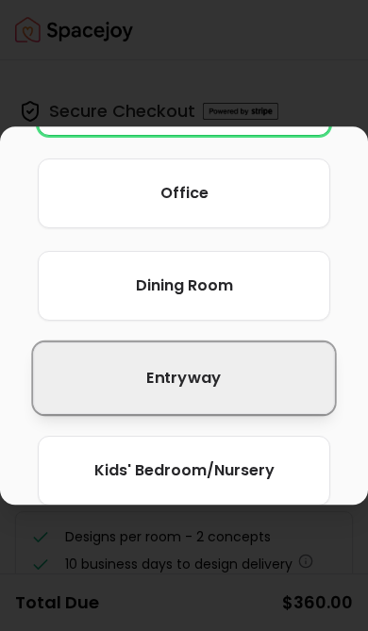
click at [205, 390] on span "entryway" at bounding box center [183, 378] width 75 height 24
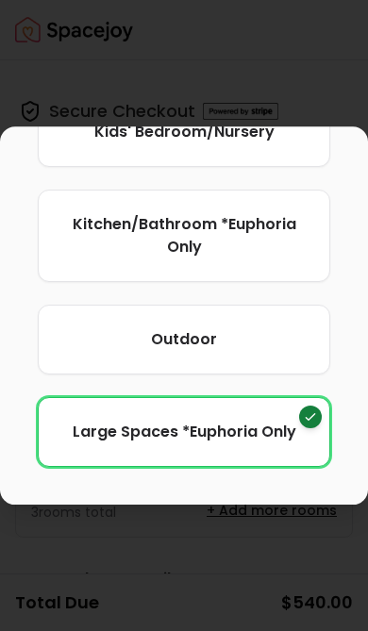
scroll to position [688, 0]
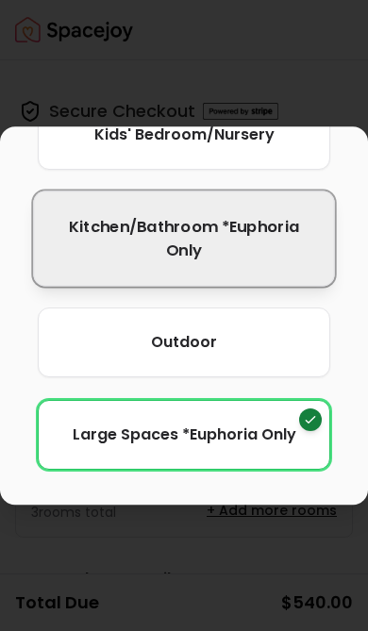
click at [271, 250] on span "Kitchen/Bathroom *Euphoria Only" at bounding box center [184, 238] width 253 height 46
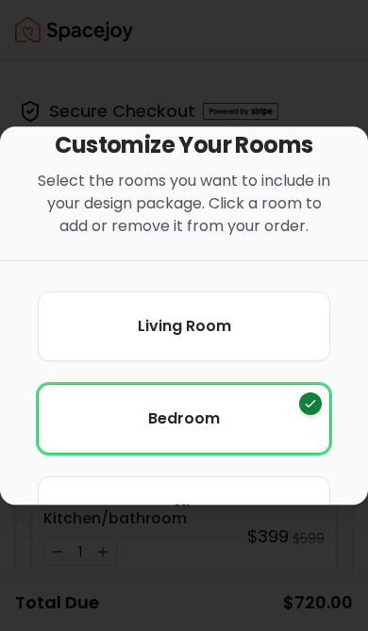
click at [309, 62] on div at bounding box center [184, 315] width 368 height 631
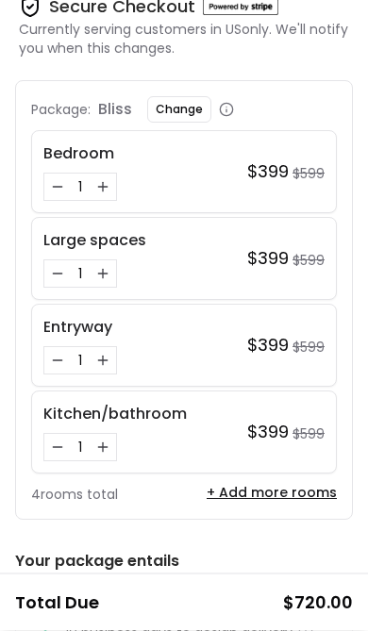
scroll to position [95, 0]
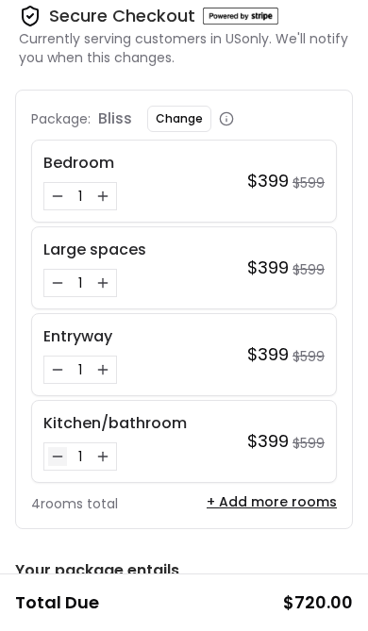
click at [64, 458] on icon "Decrease quantity for Kitchen/bathroom" at bounding box center [57, 456] width 15 height 15
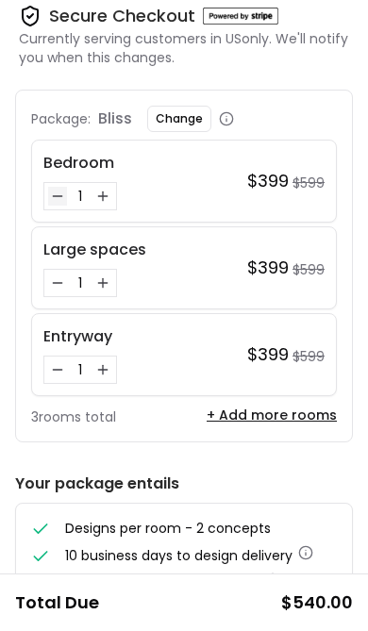
click at [52, 198] on icon "Decrease quantity for Bedroom" at bounding box center [57, 196] width 15 height 15
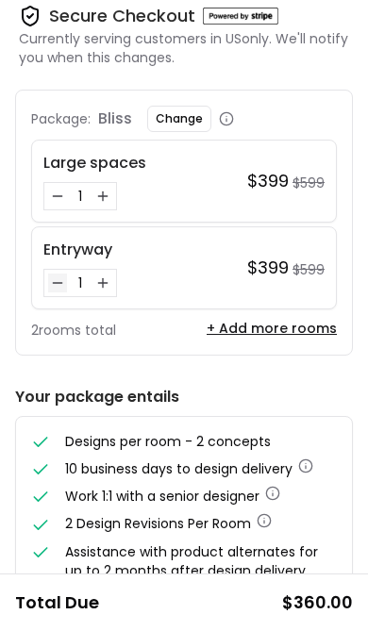
click at [48, 291] on button "Decrease quantity for Entryway" at bounding box center [57, 283] width 19 height 19
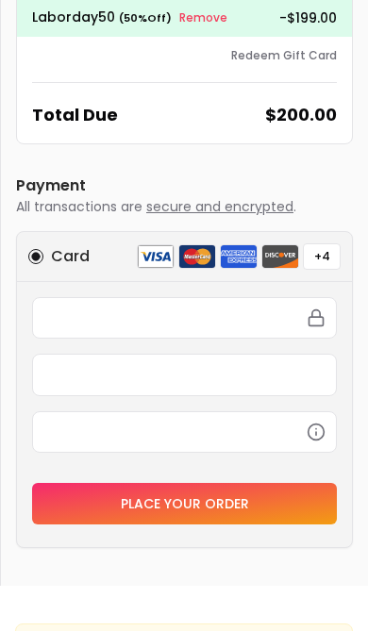
scroll to position [987, 0]
click at [323, 253] on div "+4" at bounding box center [322, 256] width 38 height 26
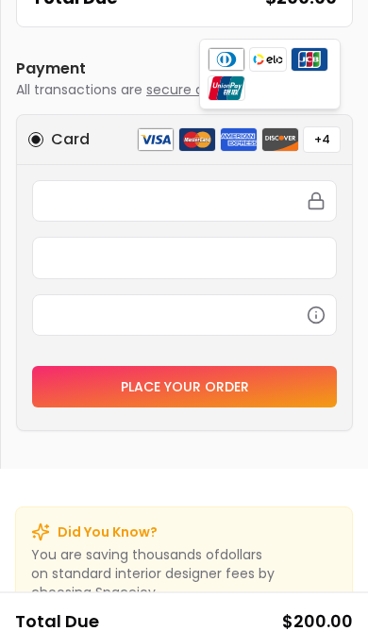
scroll to position [1123, 0]
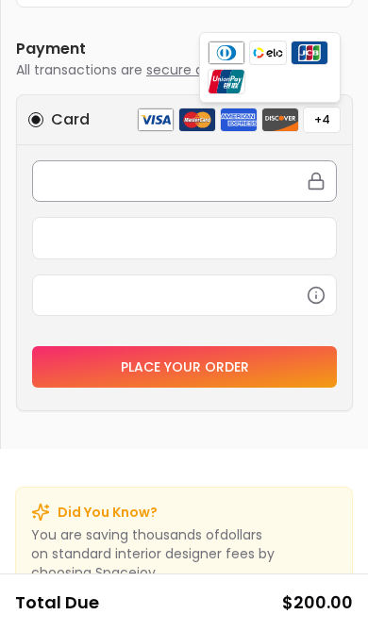
click at [131, 191] on div at bounding box center [184, 181] width 305 height 42
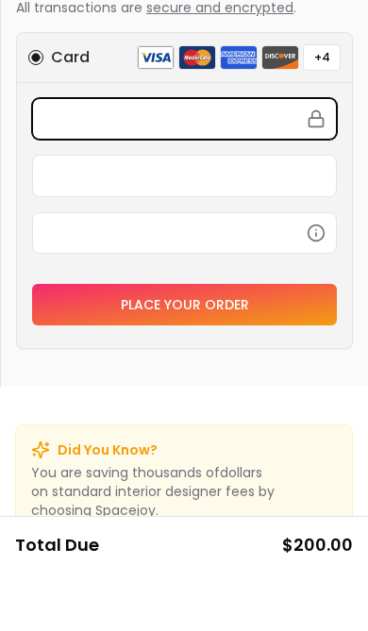
scroll to position [1128, 0]
